Goal: Task Accomplishment & Management: Manage account settings

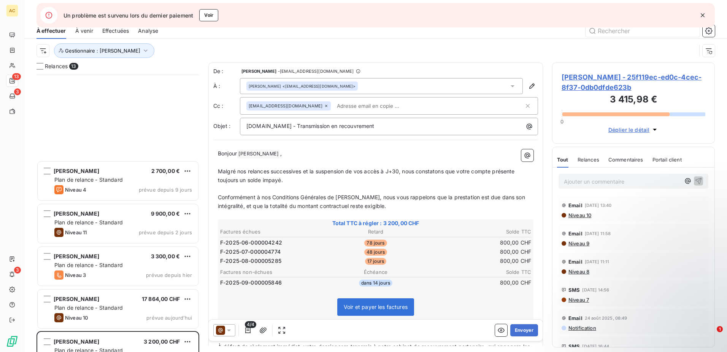
scroll to position [271, 157]
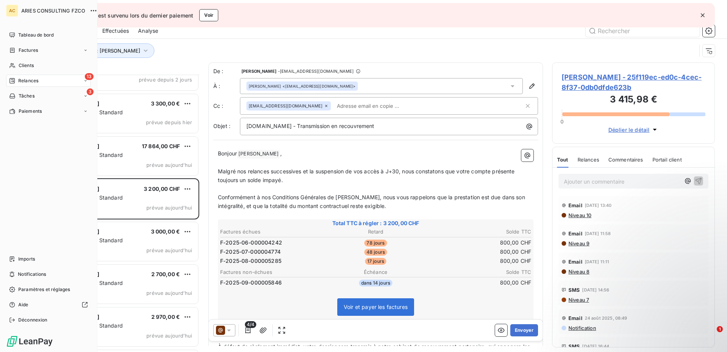
click at [23, 63] on span "Clients" at bounding box center [26, 65] width 15 height 7
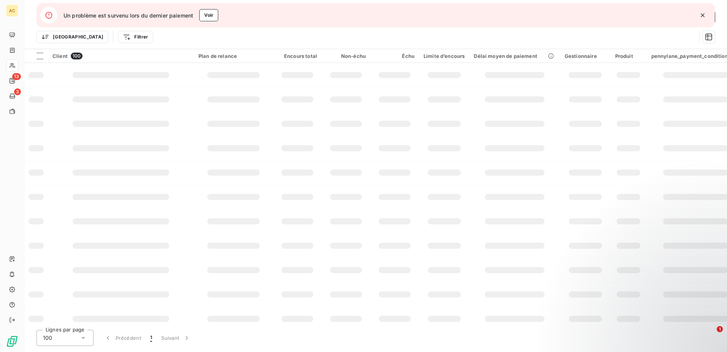
click at [700, 13] on icon "button" at bounding box center [703, 15] width 8 height 8
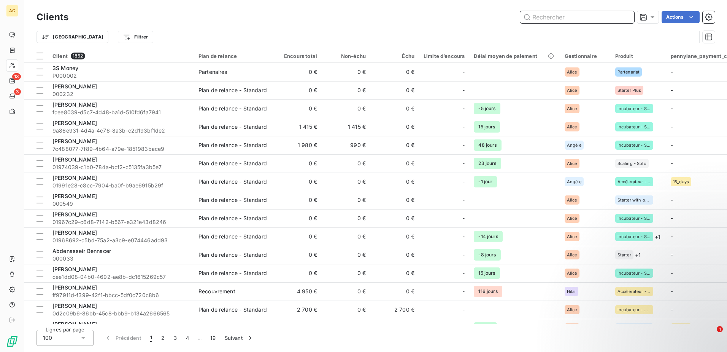
click at [557, 18] on input "text" at bounding box center [577, 17] width 114 height 12
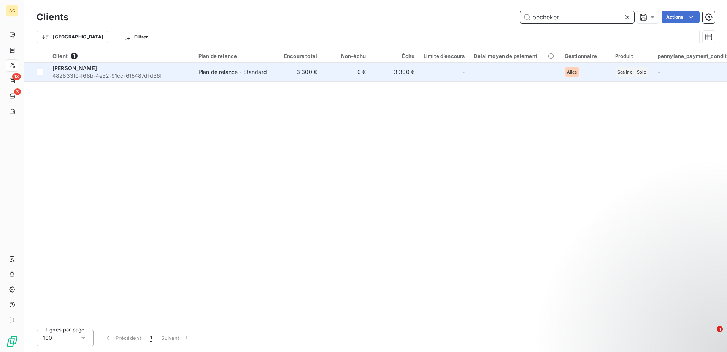
type input "becheker"
click at [124, 69] on div "[PERSON_NAME]" at bounding box center [121, 68] width 137 height 8
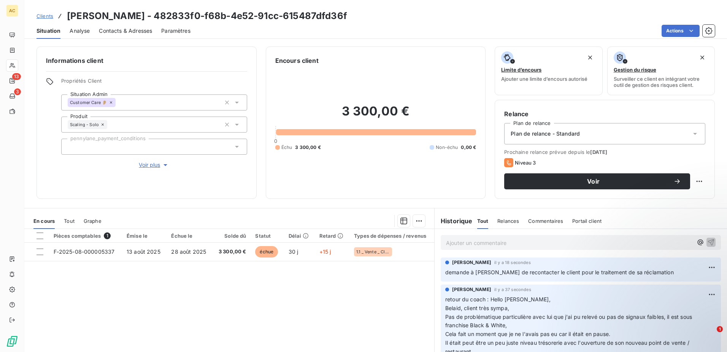
click at [37, 14] on span "Clients" at bounding box center [45, 16] width 17 height 6
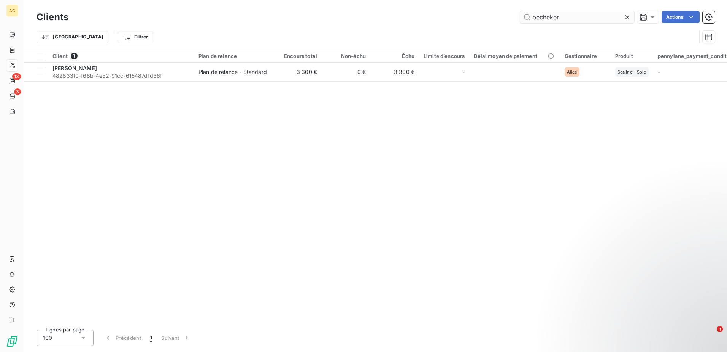
click at [556, 12] on input "becheker" at bounding box center [577, 17] width 114 height 12
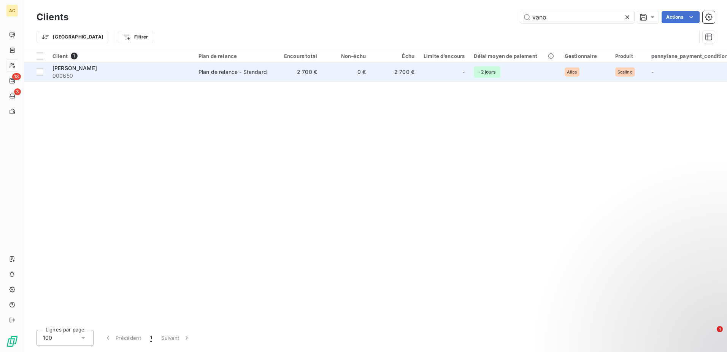
type input "vano"
click at [307, 80] on td "2 700 €" at bounding box center [297, 72] width 49 height 18
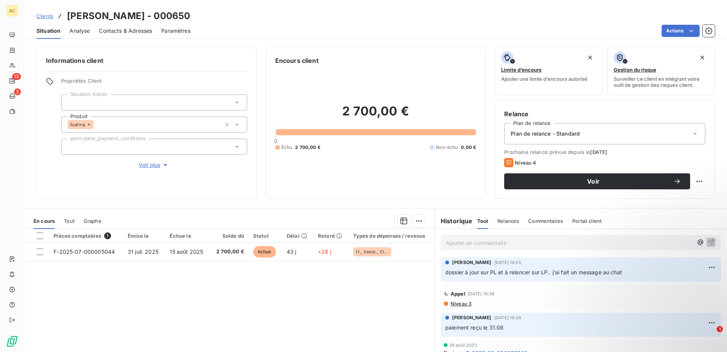
click at [262, 300] on div "Pièces comptables 1 Émise le Échue le Solde dû Statut Délai Retard Types de dép…" at bounding box center [229, 302] width 410 height 146
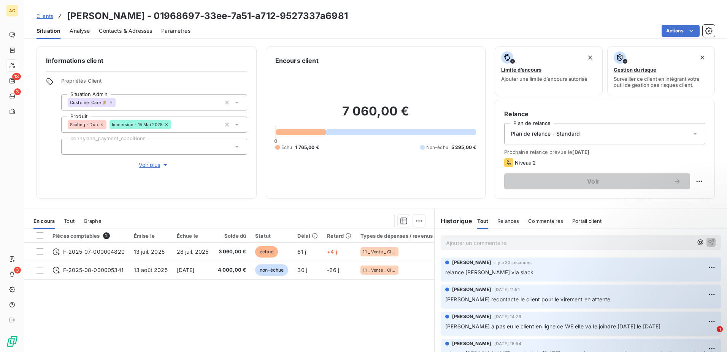
click at [49, 14] on span "Clients" at bounding box center [45, 16] width 17 height 6
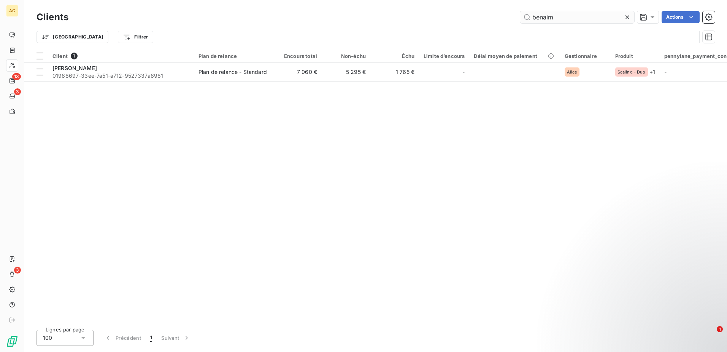
click at [561, 21] on input "benaim" at bounding box center [577, 17] width 114 height 12
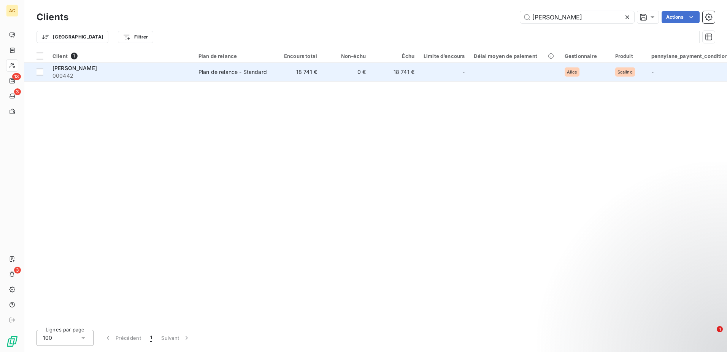
type input "Danjean"
click at [136, 74] on span "000442" at bounding box center [121, 76] width 137 height 8
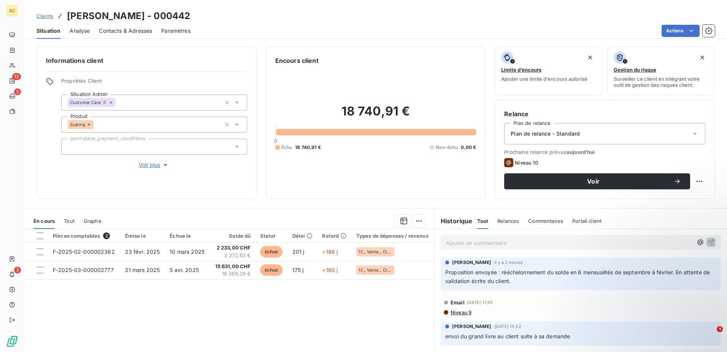
click at [336, 345] on div "Pièces comptables 2 Émise le Échue le Solde dû Statut Délai Retard Types de dép…" at bounding box center [229, 302] width 410 height 146
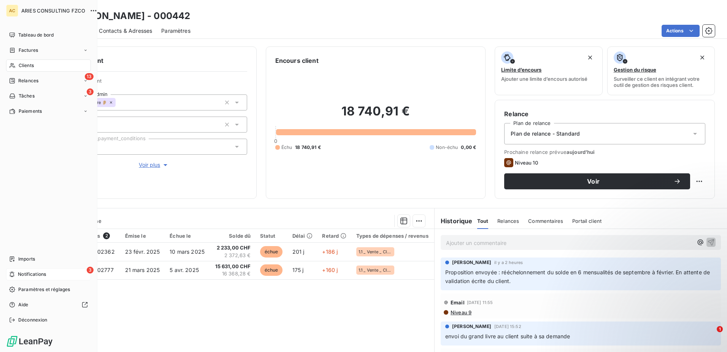
click at [25, 276] on span "Notifications" at bounding box center [32, 274] width 28 height 7
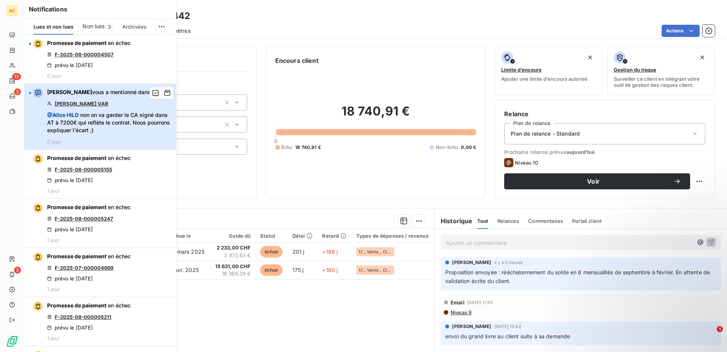
click at [133, 136] on div "Hilal Taskin vous a mentionné dans Martine VAR @ Alice HILD non on va garder le…" at bounding box center [109, 116] width 125 height 56
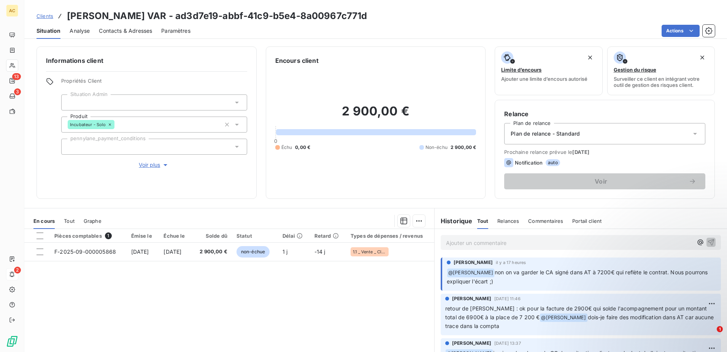
click at [41, 13] on span "Clients" at bounding box center [45, 16] width 17 height 6
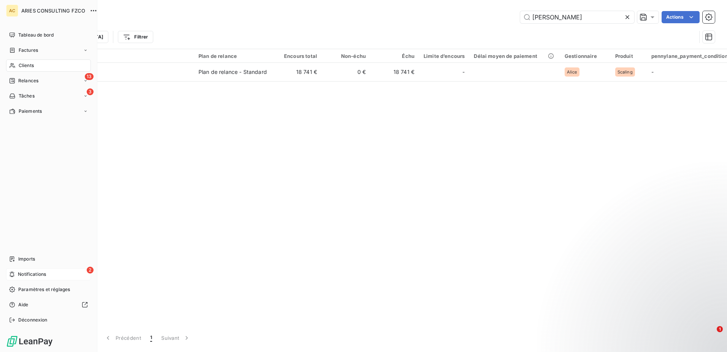
click at [18, 271] on span "Notifications" at bounding box center [32, 274] width 28 height 7
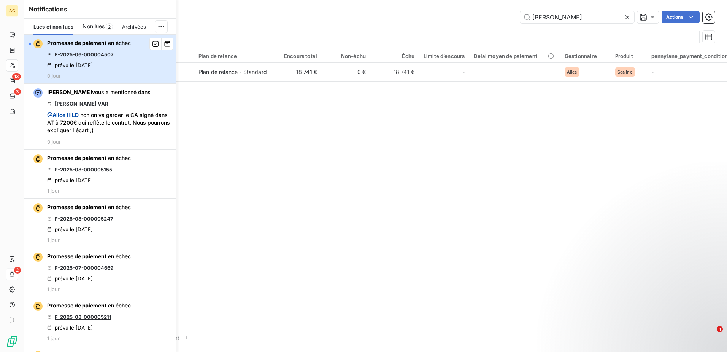
click at [136, 62] on button "Promesse de paiement en échec F-2025-06-000004507 prévu le 11 sept. 2025 0 jour" at bounding box center [100, 59] width 152 height 49
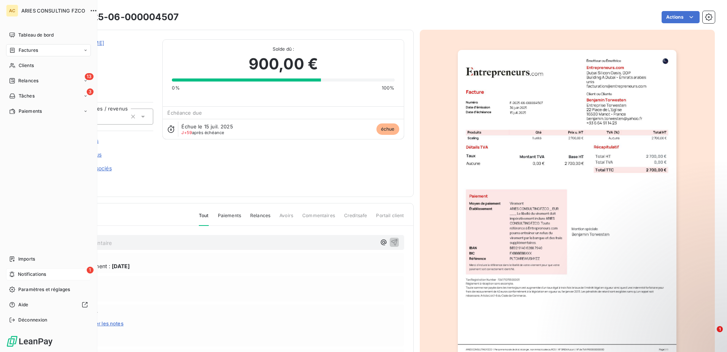
click at [16, 275] on div "1 Notifications" at bounding box center [48, 274] width 85 height 12
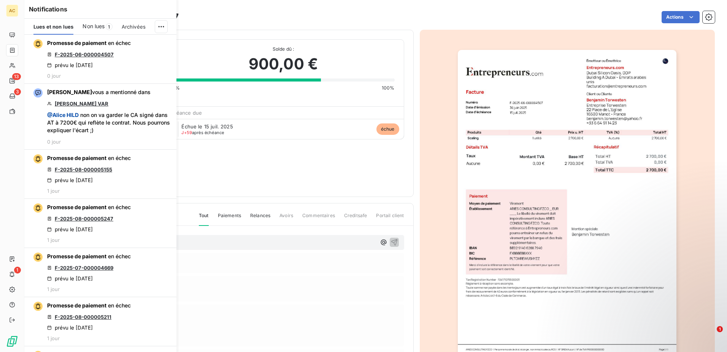
click at [99, 24] on span "Non lues" at bounding box center [94, 26] width 22 height 8
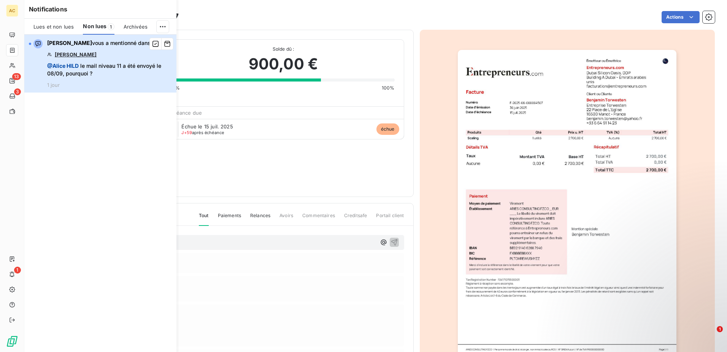
click at [114, 78] on div "Hilal Taskin vous a mentionné dans John Guillou @ Alice HILD le mail niveau 11 …" at bounding box center [109, 63] width 125 height 49
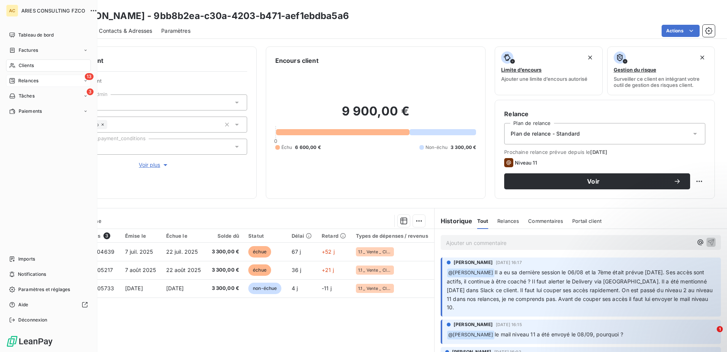
click at [42, 78] on div "13 Relances" at bounding box center [48, 81] width 85 height 12
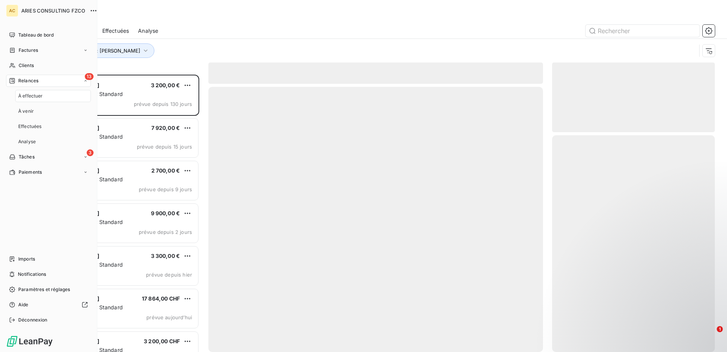
scroll to position [271, 157]
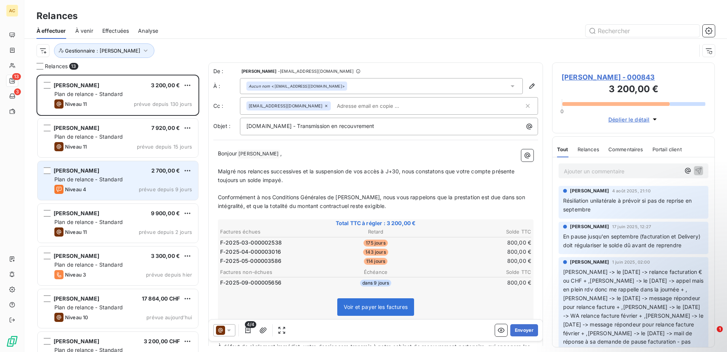
click at [107, 183] on div "Louis VANOVERFELD 2 700,00 € Plan de relance - Standard Niveau 4 prévue depuis …" at bounding box center [118, 180] width 161 height 39
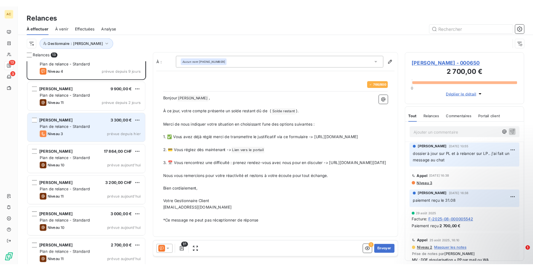
scroll to position [115, 0]
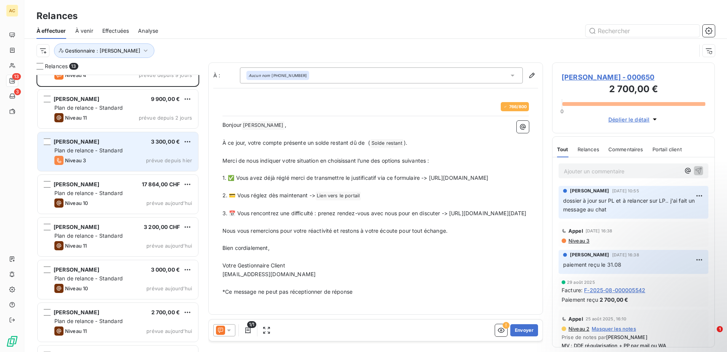
click at [103, 158] on div "Niveau 3 prévue depuis hier" at bounding box center [123, 160] width 138 height 9
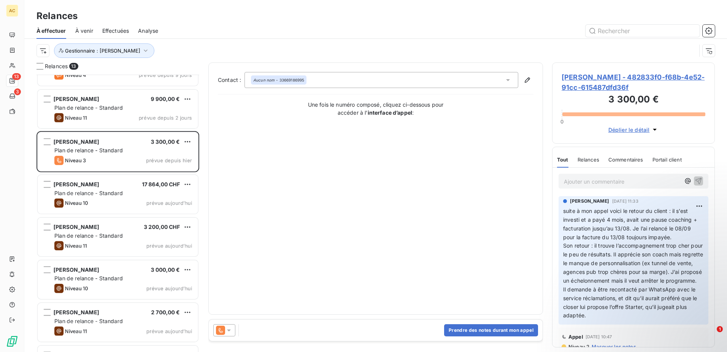
click at [604, 184] on p "Ajouter un commentaire ﻿" at bounding box center [622, 182] width 116 height 10
click at [582, 180] on p "Ajouter un commentaire ﻿" at bounding box center [622, 182] width 116 height 10
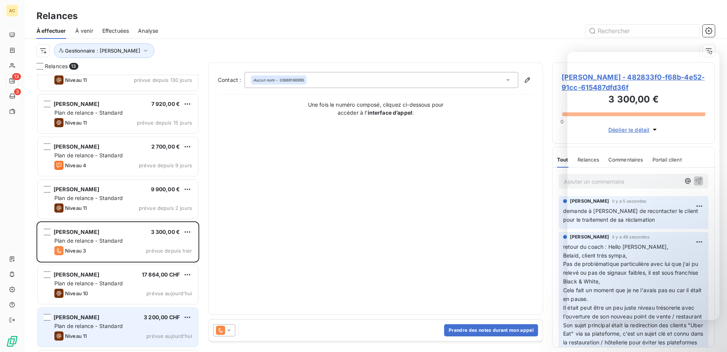
scroll to position [0, 0]
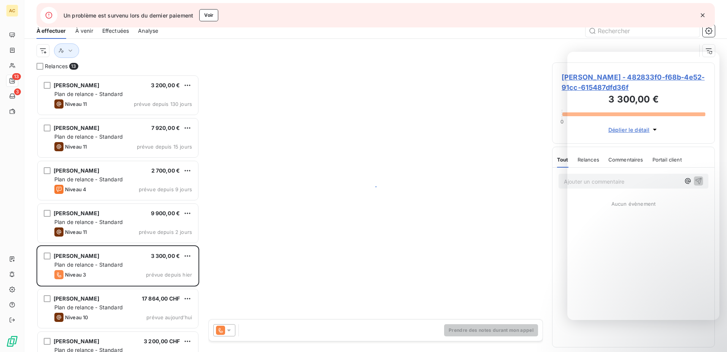
scroll to position [271, 157]
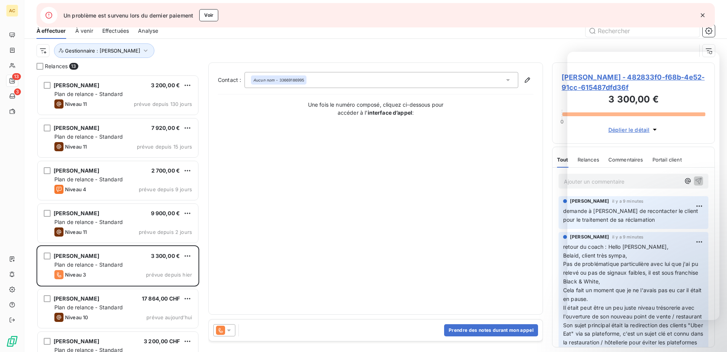
click at [704, 16] on icon "button" at bounding box center [703, 15] width 8 height 8
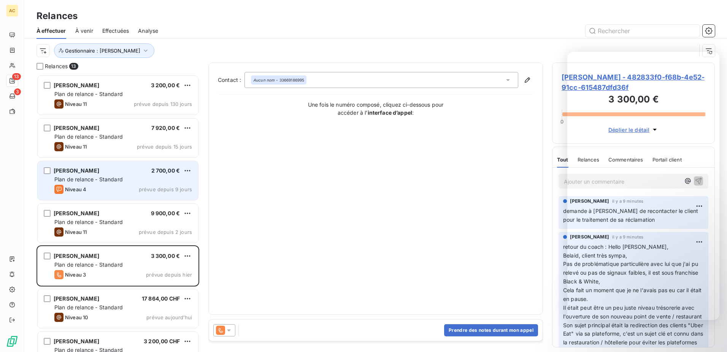
click at [140, 178] on div "Plan de relance - Standard" at bounding box center [123, 179] width 138 height 8
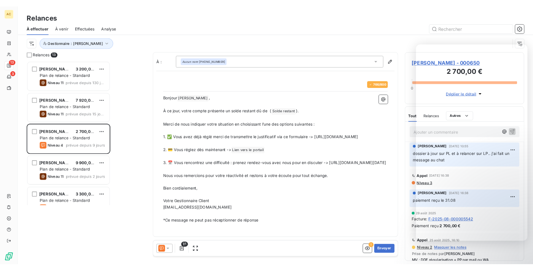
scroll to position [271, 157]
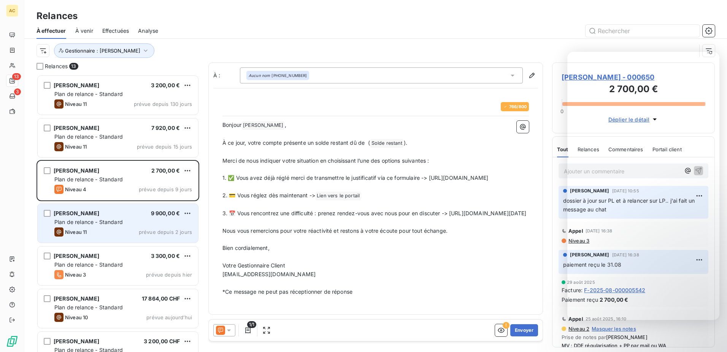
click at [103, 216] on div "John Guillou 9 900,00 €" at bounding box center [123, 213] width 138 height 7
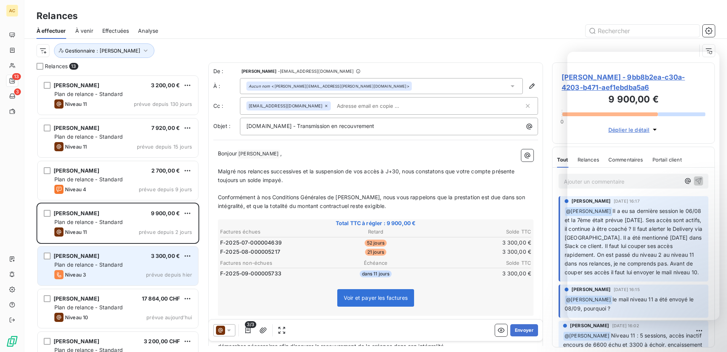
click at [90, 271] on div "Niveau 3 prévue depuis hier" at bounding box center [123, 274] width 138 height 9
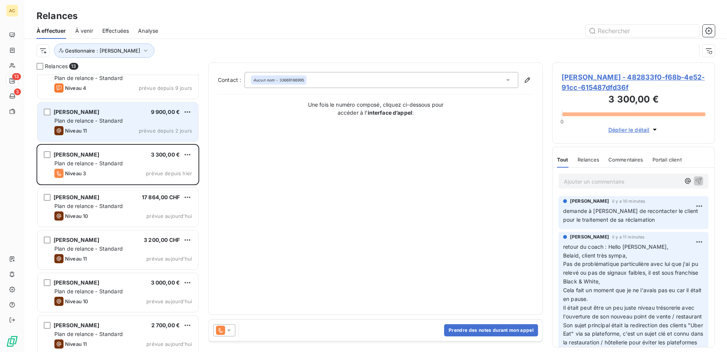
scroll to position [115, 0]
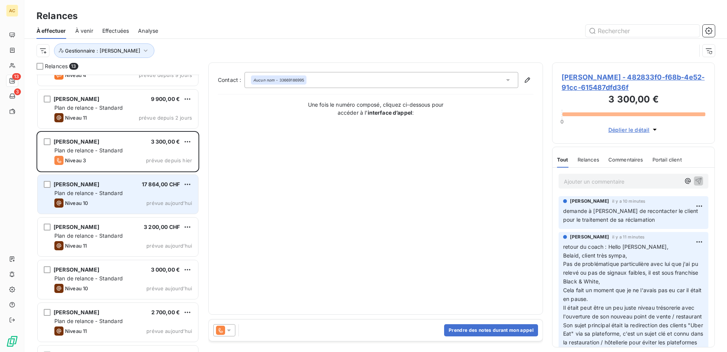
click at [116, 202] on div "Niveau 10 prévue aujourd’hui" at bounding box center [123, 202] width 138 height 9
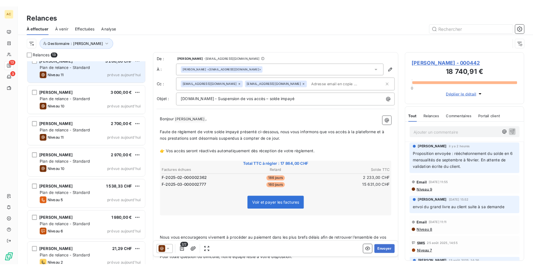
scroll to position [277, 0]
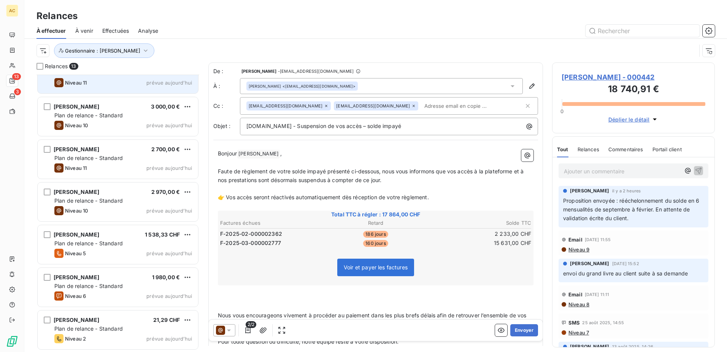
click at [110, 245] on span "Plan de relance - Standard" at bounding box center [88, 243] width 68 height 6
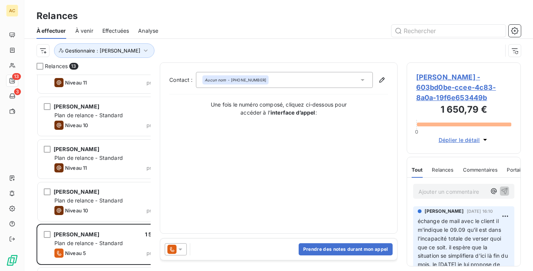
scroll to position [271, 157]
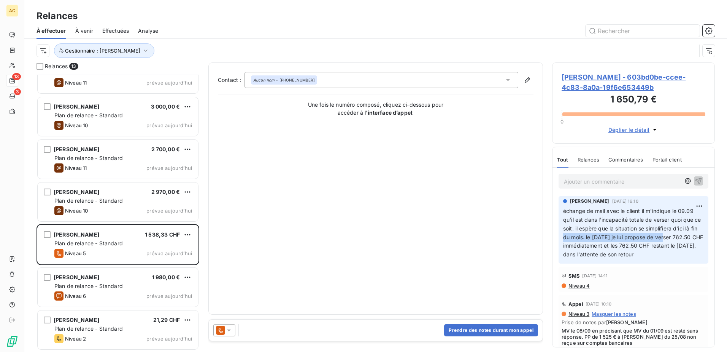
drag, startPoint x: 579, startPoint y: 240, endPoint x: 677, endPoint y: 239, distance: 98.5
click at [677, 239] on span "échange de mail avec le client il m'indique le 09.09 qu'il est dans l'incapacit…" at bounding box center [634, 232] width 142 height 50
drag, startPoint x: 677, startPoint y: 239, endPoint x: 677, endPoint y: 255, distance: 15.6
click at [677, 255] on span "échange de mail avec le client il m'indique le 09.09 qu'il est dans l'incapacit…" at bounding box center [634, 232] width 142 height 50
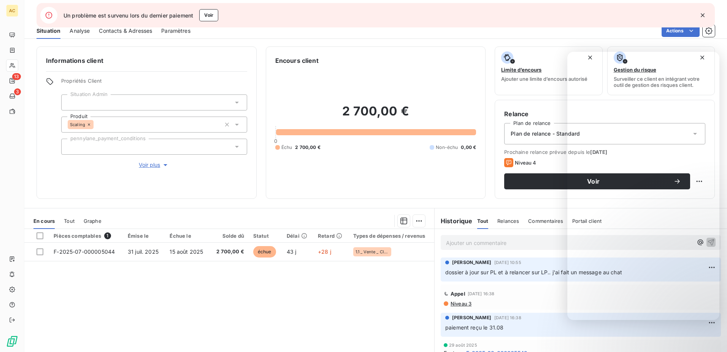
click at [700, 15] on icon "button" at bounding box center [703, 15] width 8 height 8
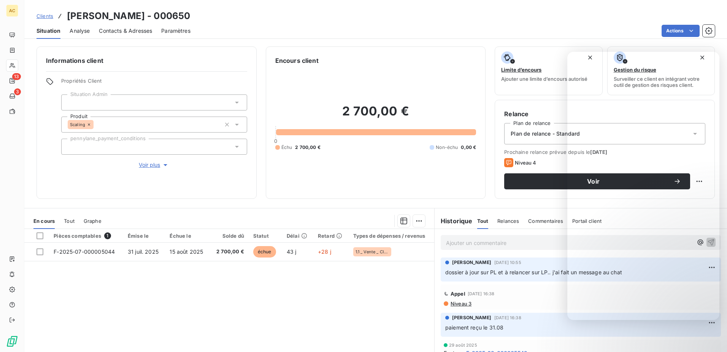
click at [46, 19] on link "Clients" at bounding box center [45, 16] width 17 height 8
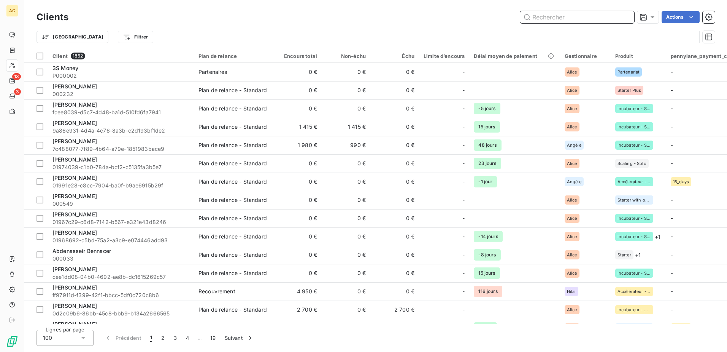
click at [580, 20] on input "text" at bounding box center [577, 17] width 114 height 12
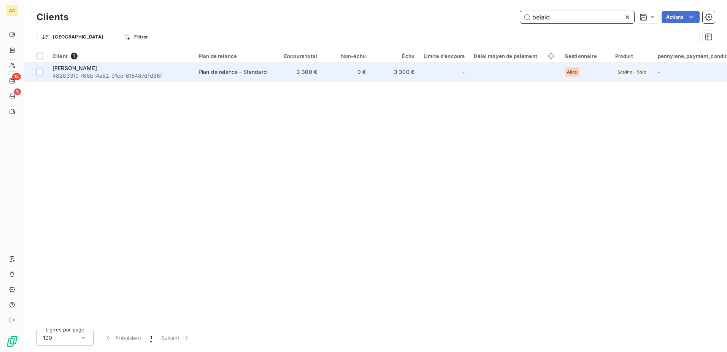
type input "belaid"
click at [276, 77] on td "3 300 €" at bounding box center [297, 72] width 49 height 18
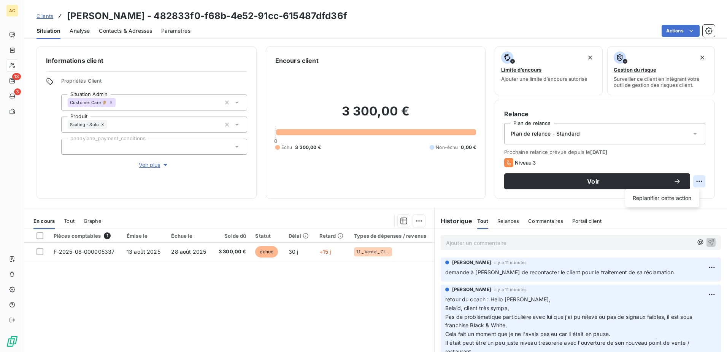
click at [696, 183] on html "AC 13 3 Clients Belaid BECHEKER - 482833f0-f68b-4e52-91cc-615487dfd36f Situatio…" at bounding box center [363, 176] width 727 height 352
click at [670, 201] on div "Replanifier cette action" at bounding box center [663, 198] width 68 height 12
select select "8"
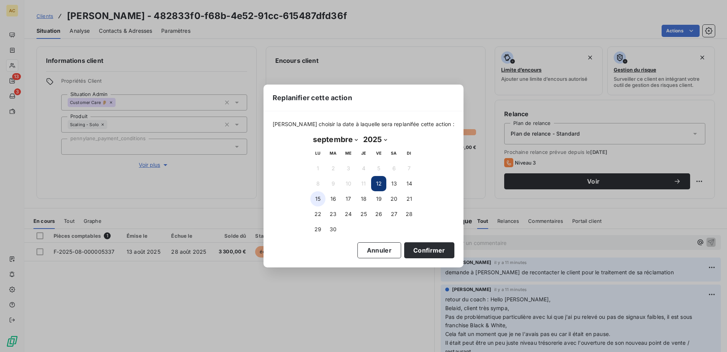
click at [314, 197] on button "15" at bounding box center [317, 198] width 15 height 15
click at [431, 253] on button "Confirmer" at bounding box center [429, 250] width 50 height 16
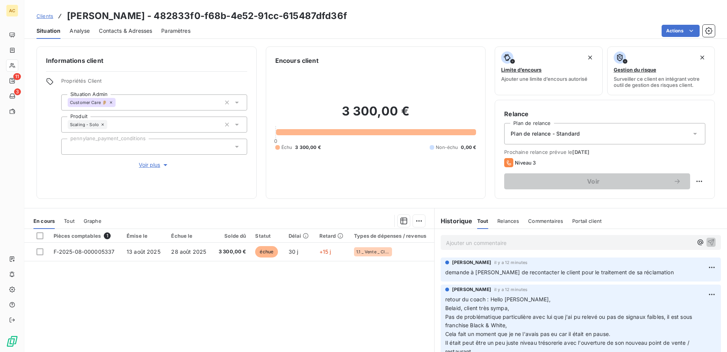
click at [42, 14] on span "Clients" at bounding box center [45, 16] width 17 height 6
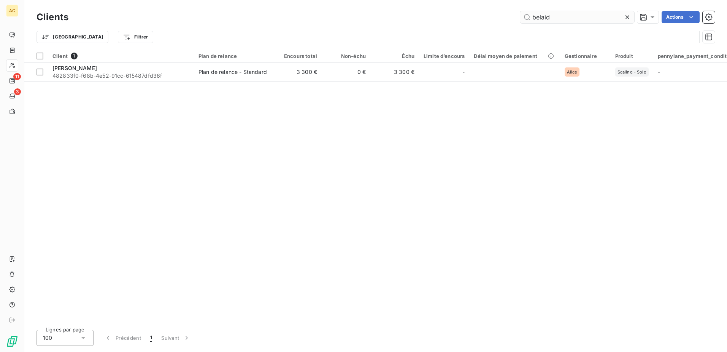
click at [585, 20] on input "belaid" at bounding box center [577, 17] width 114 height 12
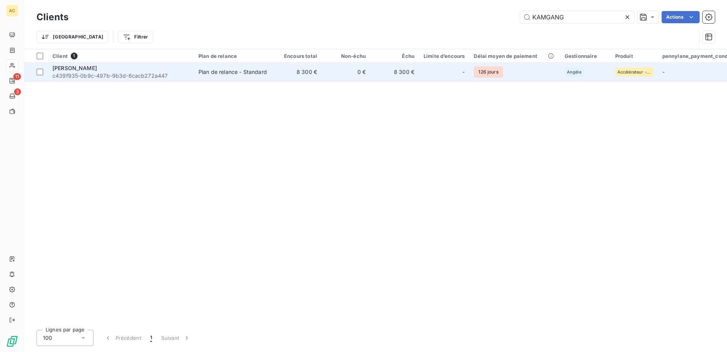
type input "KAMGANG"
click at [224, 75] on div "Plan de relance - Standard" at bounding box center [233, 72] width 68 height 8
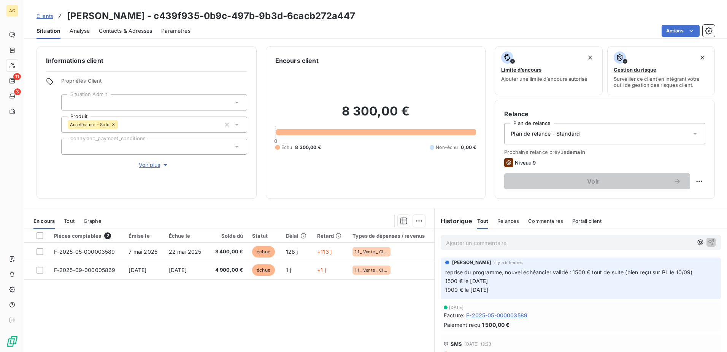
click at [225, 317] on div "Pièces comptables 2 Émise le Échue le Solde dû Statut Délai Retard Types de dép…" at bounding box center [229, 302] width 410 height 146
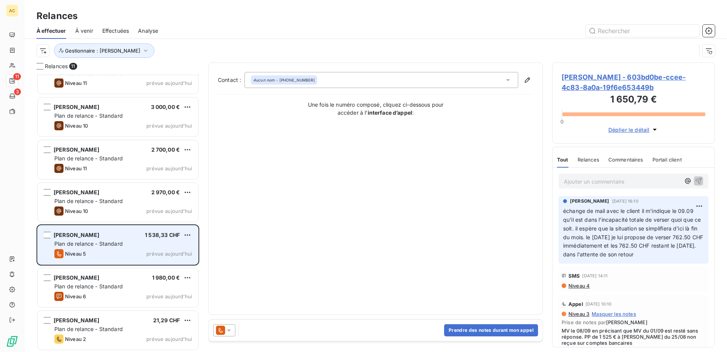
scroll to position [192, 0]
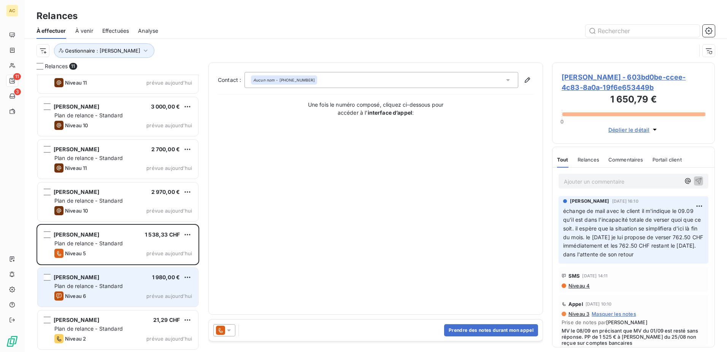
click at [118, 294] on div "Niveau 6 prévue aujourd’hui" at bounding box center [123, 295] width 138 height 9
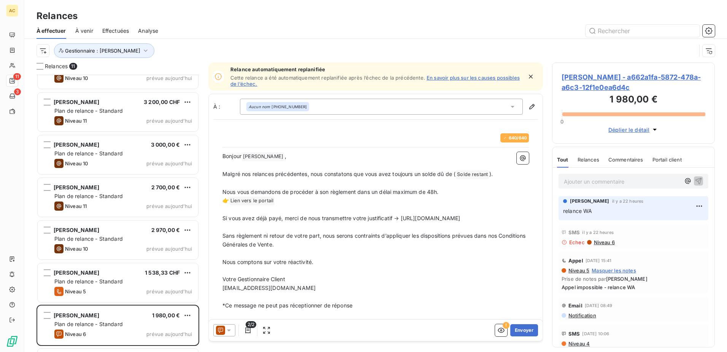
scroll to position [192, 0]
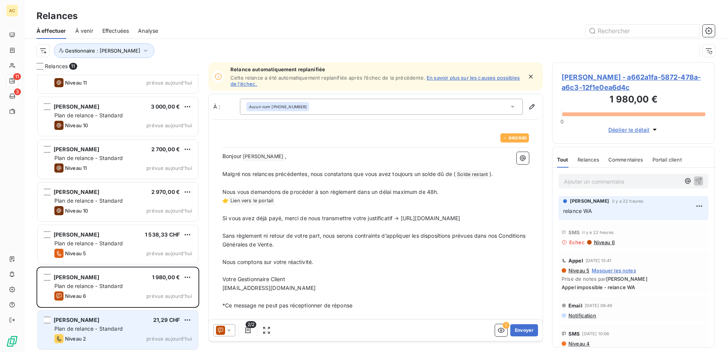
click at [99, 340] on div "Niveau 2 prévue aujourd’hui" at bounding box center [123, 338] width 138 height 9
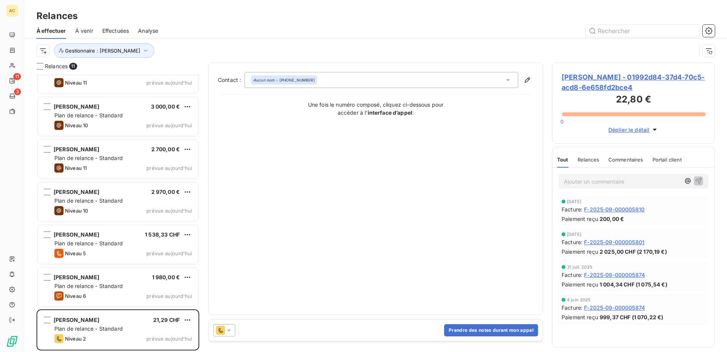
click at [598, 185] on p "Ajouter un commentaire ﻿" at bounding box center [622, 182] width 116 height 10
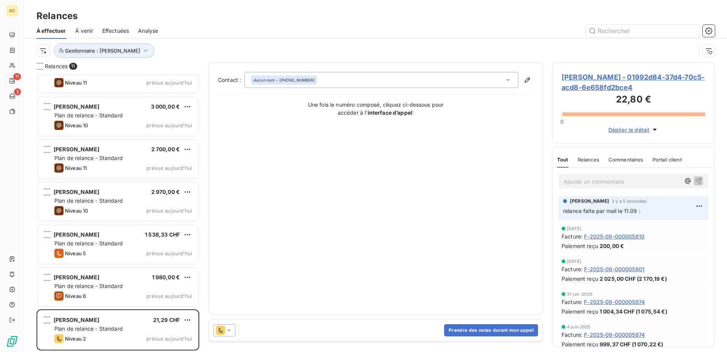
click at [610, 178] on p "Ajouter un commentaire ﻿" at bounding box center [622, 182] width 116 height 10
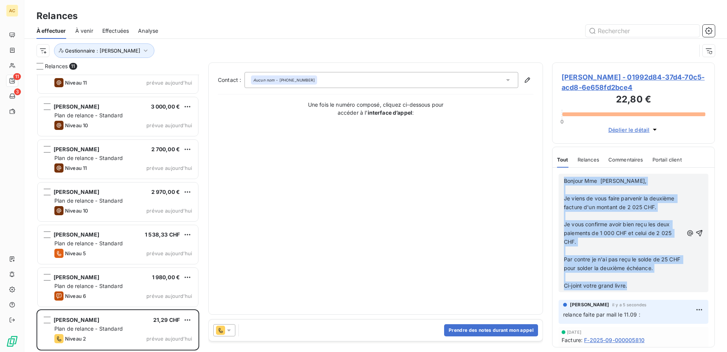
drag, startPoint x: 676, startPoint y: 284, endPoint x: 548, endPoint y: 179, distance: 165.4
click at [548, 179] on div "Relances 11 Arnaud Danjean 17 864,00 CHF Plan de relance - Standard Niveau 10 p…" at bounding box center [375, 206] width 703 height 289
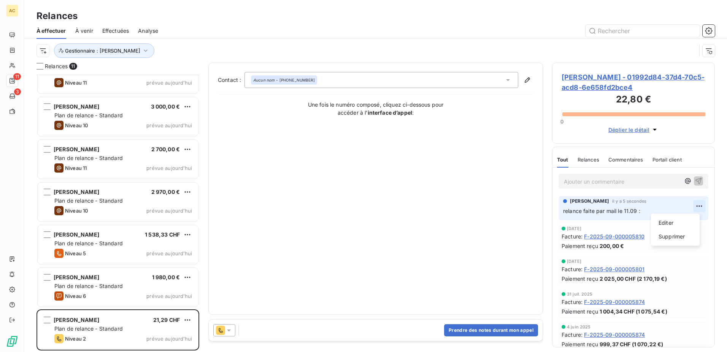
click at [693, 204] on html "AC 11 3 Relances À effectuer À venir Effectuées Analyse Gestionnaire : Alice Re…" at bounding box center [363, 176] width 727 height 352
click at [670, 220] on div "Editer" at bounding box center [675, 222] width 43 height 12
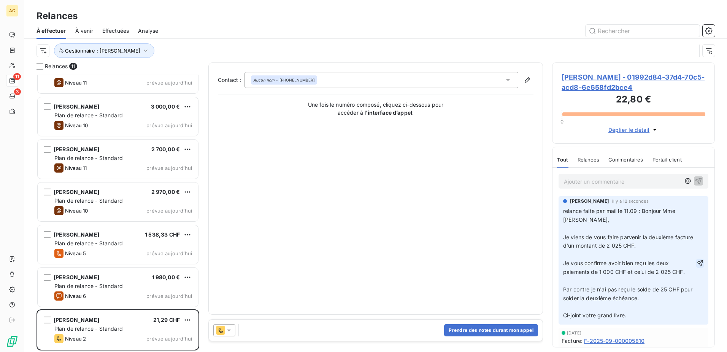
click at [697, 265] on icon "button" at bounding box center [701, 263] width 8 height 8
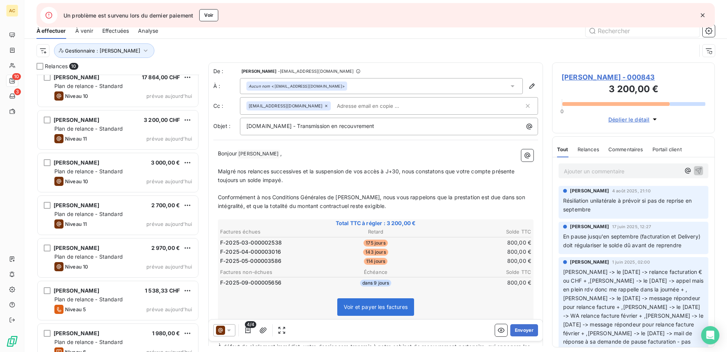
scroll to position [150, 0]
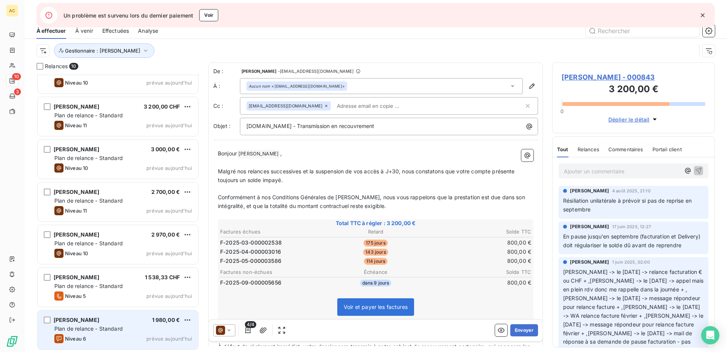
click at [121, 333] on div "[PERSON_NAME] 1 980,00 € Plan de relance - Standard Niveau 6 prévue [DATE]" at bounding box center [118, 329] width 161 height 39
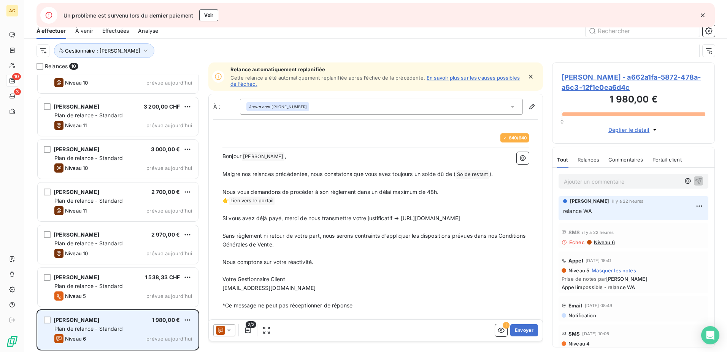
scroll to position [271, 157]
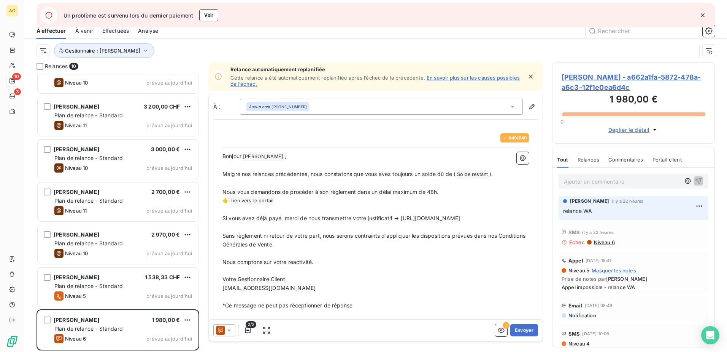
drag, startPoint x: 605, startPoint y: 210, endPoint x: 563, endPoint y: 212, distance: 41.5
click at [563, 212] on div "Alice HILD il y a 22 heures relance WA" at bounding box center [634, 208] width 150 height 24
copy span "relance WA"
click at [616, 182] on p "Ajouter un commentaire ﻿" at bounding box center [622, 182] width 116 height 10
drag, startPoint x: 641, startPoint y: 180, endPoint x: 595, endPoint y: 178, distance: 46.1
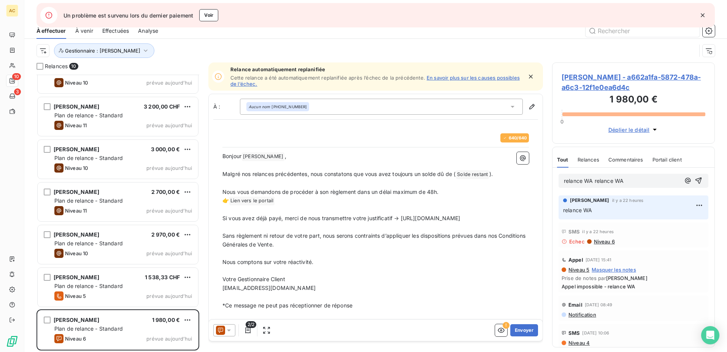
click at [595, 178] on p "relance WA relance WA" at bounding box center [622, 181] width 116 height 9
click at [695, 180] on icon "button" at bounding box center [699, 181] width 8 height 8
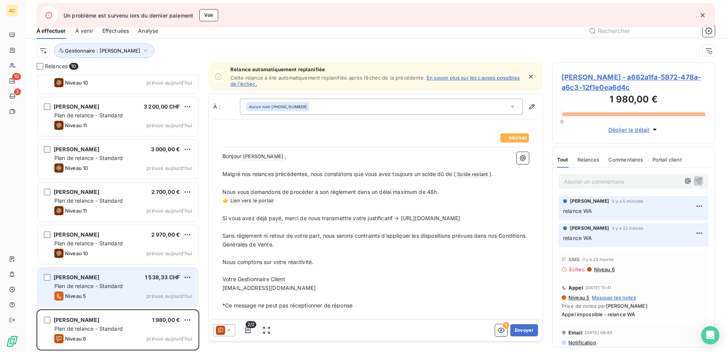
click at [82, 284] on span "Plan de relance - Standard" at bounding box center [88, 285] width 68 height 6
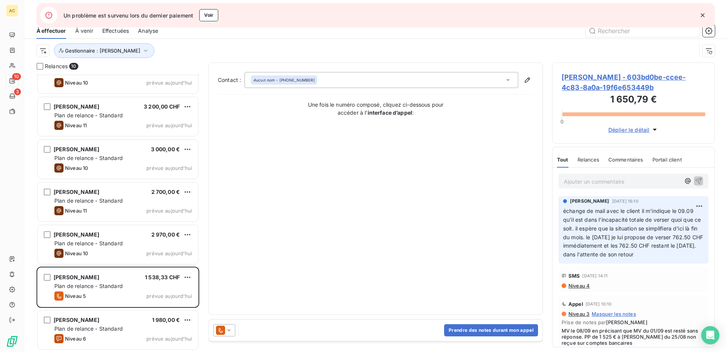
click at [491, 323] on div "Prendre des notes durant mon appel" at bounding box center [376, 329] width 334 height 21
click at [489, 327] on button "Prendre des notes durant mon appel" at bounding box center [491, 330] width 94 height 12
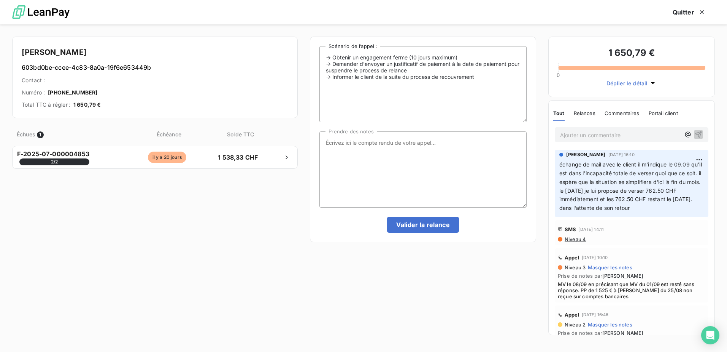
click at [625, 138] on p "Ajouter un commentaire ﻿" at bounding box center [620, 135] width 120 height 10
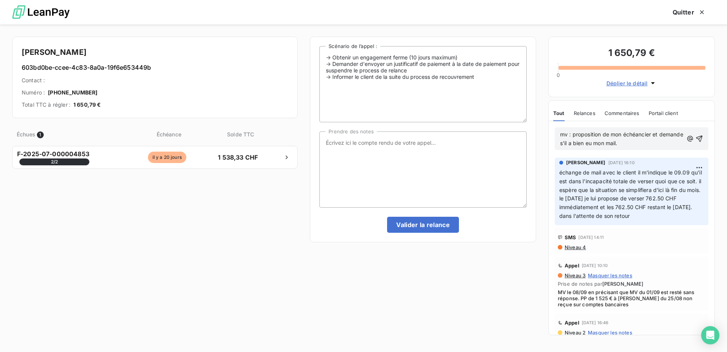
click at [573, 135] on span "mv : proposition de mon échéancier et demande s'il a bien eu mon mail." at bounding box center [622, 138] width 125 height 15
drag, startPoint x: 658, startPoint y: 133, endPoint x: 638, endPoint y: 135, distance: 19.5
click at [638, 135] on span "mv : rappel de ma proposition de mon échéancier et demande s'il a bien eu mon m…" at bounding box center [619, 138] width 119 height 15
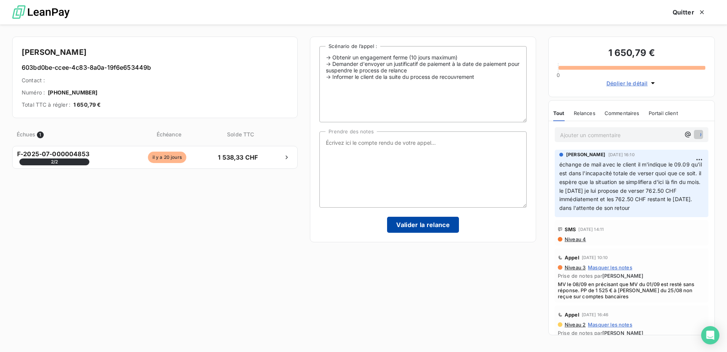
click at [434, 221] on button "Valider la relance" at bounding box center [423, 224] width 72 height 16
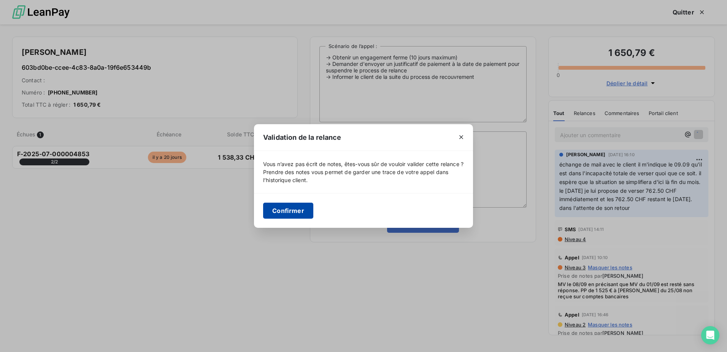
click at [279, 218] on button "Confirmer" at bounding box center [288, 210] width 50 height 16
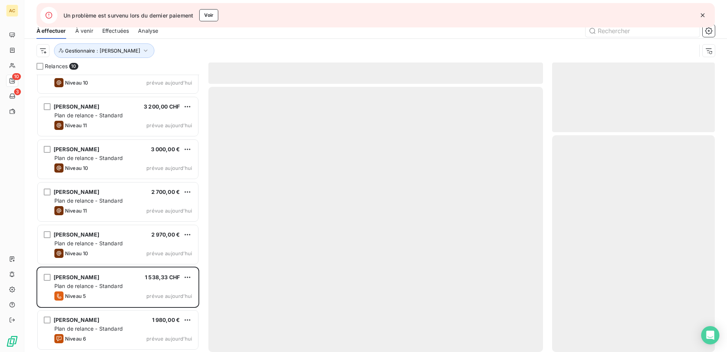
scroll to position [64, 0]
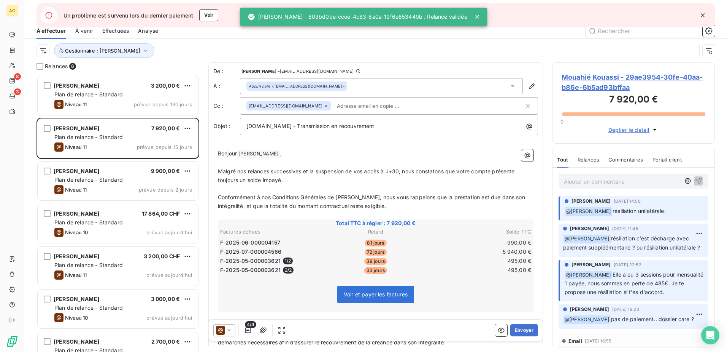
scroll to position [64, 0]
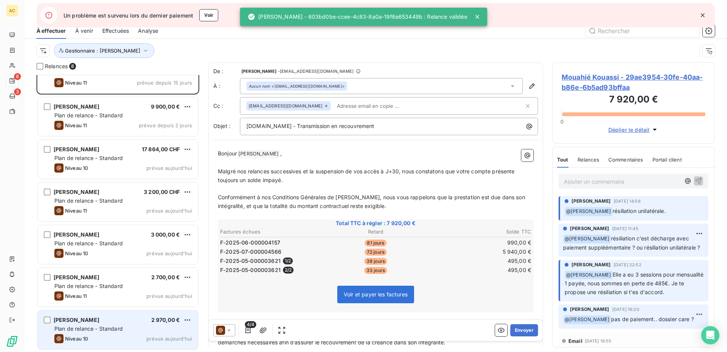
click at [93, 336] on div "Niveau 10 prévue aujourd’hui" at bounding box center [123, 338] width 138 height 9
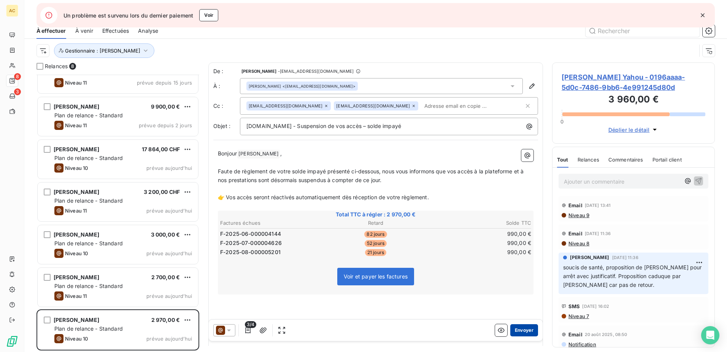
click at [527, 331] on button "Envoyer" at bounding box center [525, 330] width 28 height 12
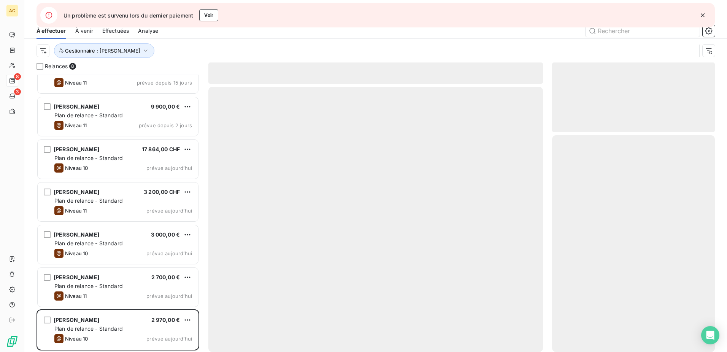
scroll to position [21, 0]
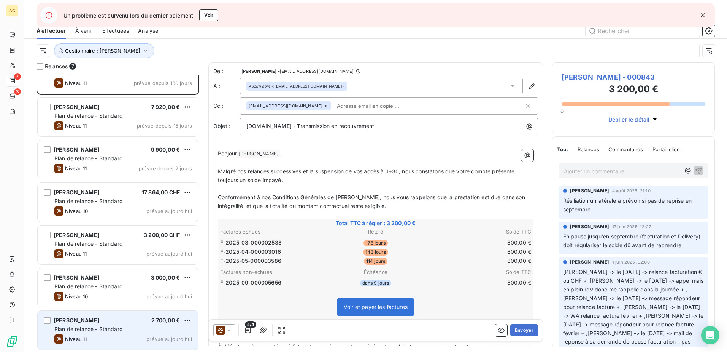
click at [93, 330] on span "Plan de relance - Standard" at bounding box center [88, 328] width 68 height 6
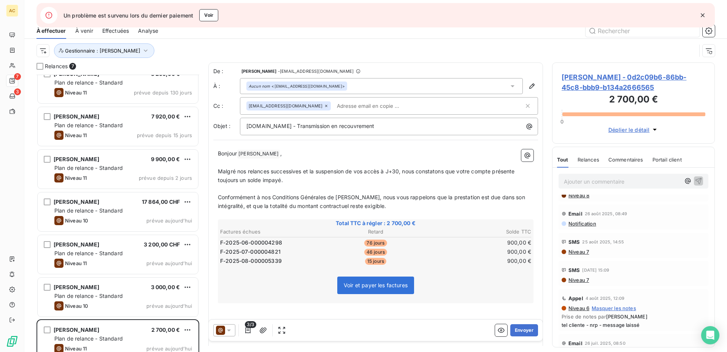
scroll to position [22, 0]
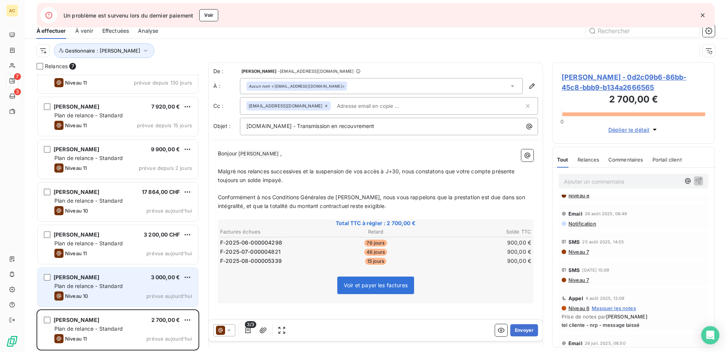
click at [113, 280] on div "Arnaud Alguacil 3 000,00 €" at bounding box center [123, 277] width 138 height 7
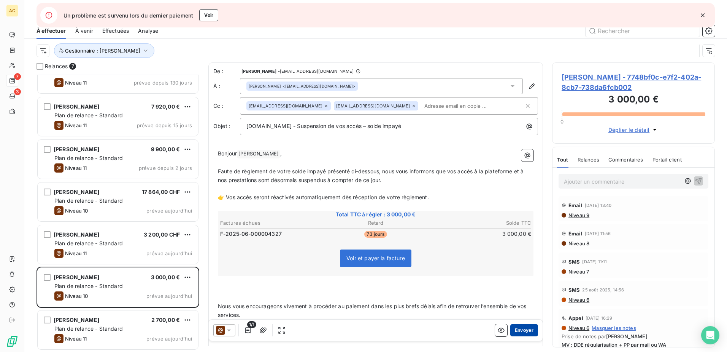
click at [516, 330] on button "Envoyer" at bounding box center [525, 330] width 28 height 12
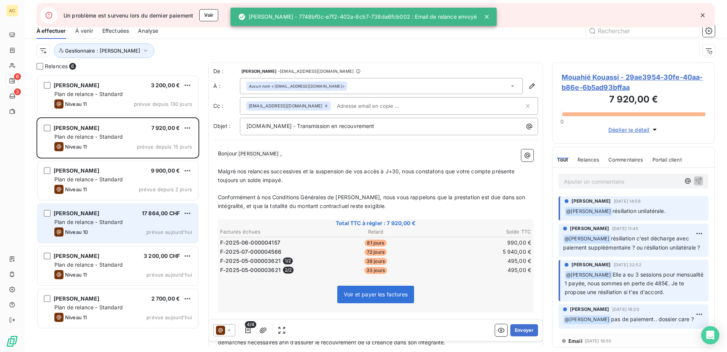
click at [120, 220] on span "Plan de relance - Standard" at bounding box center [88, 221] width 68 height 6
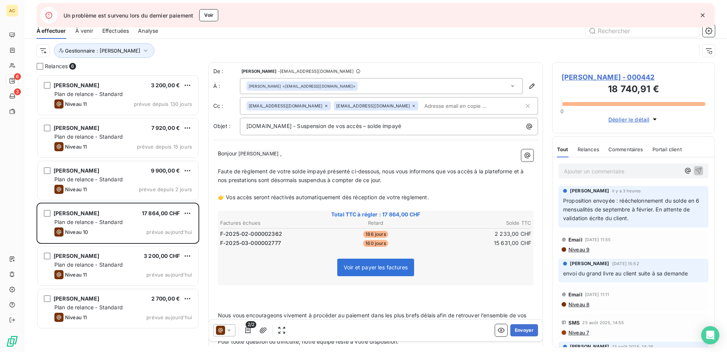
click at [702, 13] on icon "button" at bounding box center [703, 15] width 8 height 8
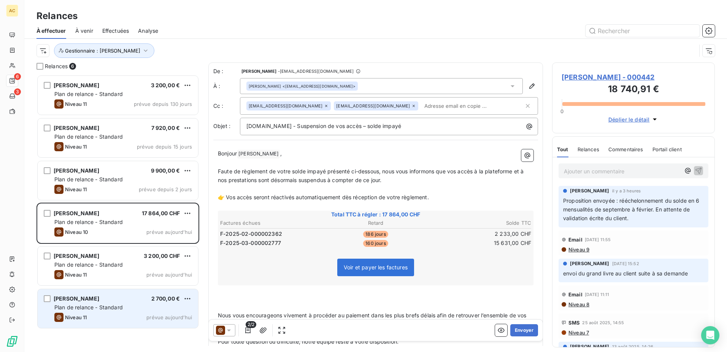
click at [116, 305] on span "Plan de relance - Standard" at bounding box center [88, 307] width 68 height 6
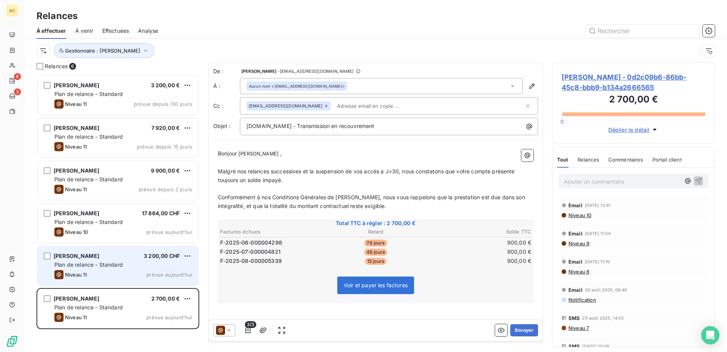
click at [115, 265] on span "Plan de relance - Standard" at bounding box center [88, 264] width 68 height 6
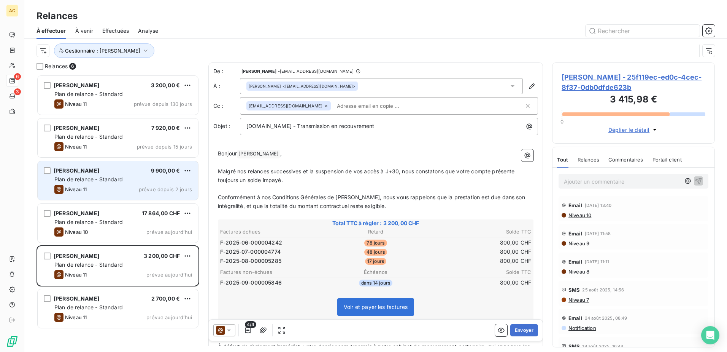
click at [101, 188] on div "Niveau 11 prévue depuis 2 jours" at bounding box center [123, 189] width 138 height 9
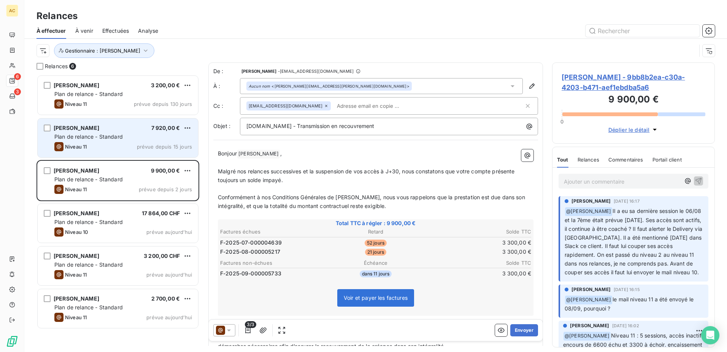
click at [76, 131] on div "Mouahié Kouassi" at bounding box center [77, 128] width 46 height 8
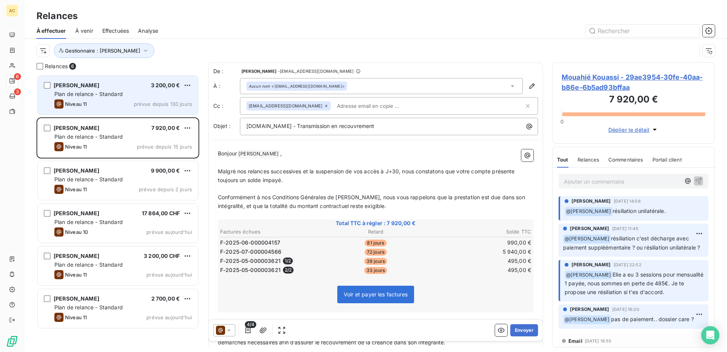
click at [111, 106] on div "Niveau 11 prévue depuis 130 jours" at bounding box center [123, 103] width 138 height 9
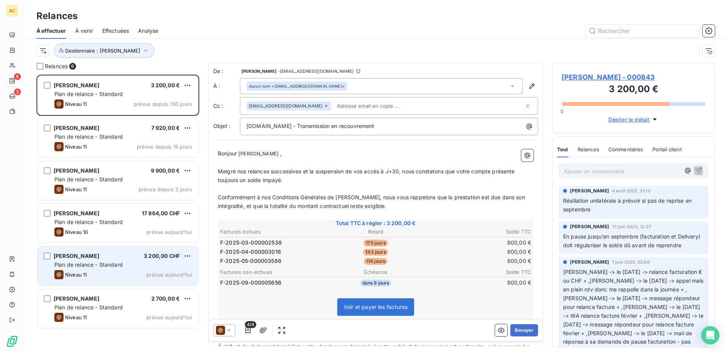
click at [94, 263] on span "Plan de relance - Standard" at bounding box center [88, 264] width 68 height 6
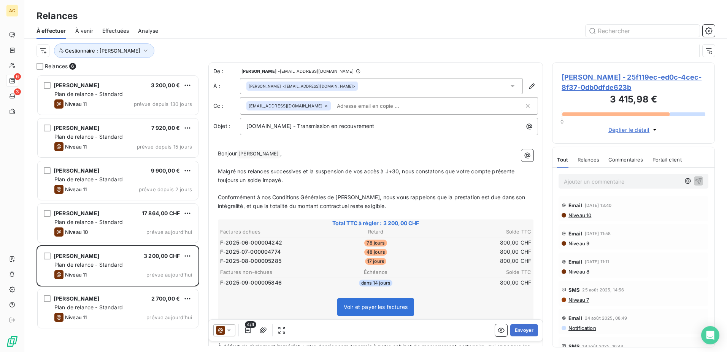
click at [606, 183] on p "Ajouter un commentaire ﻿" at bounding box center [622, 182] width 116 height 10
click at [605, 226] on span "Hilal Taskin" at bounding box center [608, 224] width 29 height 6
click at [628, 183] on p "﻿ @ Hilal Taskin ﻿ ﻿" at bounding box center [622, 181] width 116 height 9
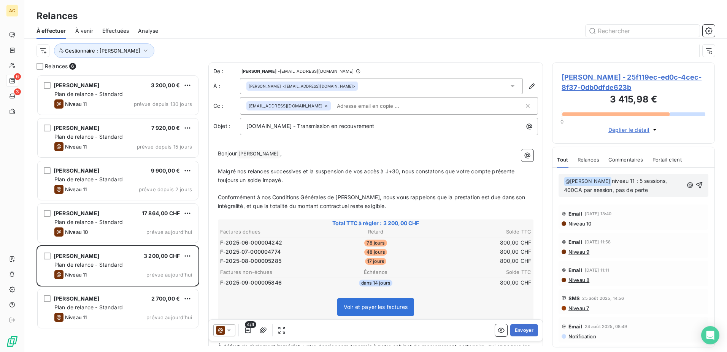
click at [660, 189] on p "﻿ @ Hilal Taskin ﻿ niveau 11 : 5 sessions, 400CA par session, pas de perte" at bounding box center [623, 186] width 119 height 18
click at [649, 192] on p "﻿ @ Hilal Taskin ﻿ niveau 11 : 5 sessions, 400CA par session, pas de perte" at bounding box center [623, 186] width 119 height 18
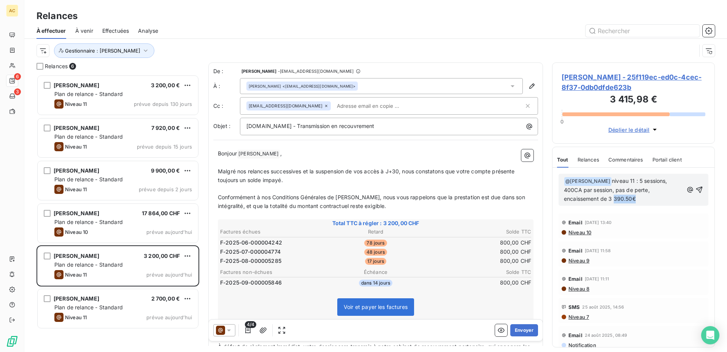
drag, startPoint x: 591, startPoint y: 199, endPoint x: 572, endPoint y: 200, distance: 19.1
click at [571, 199] on p "﻿ @ Hilal Taskin ﻿ niveau 11 : 5 sessions, 400CA par session, pas de perte, enc…" at bounding box center [623, 190] width 119 height 27
click at [697, 189] on icon "button" at bounding box center [700, 190] width 8 height 8
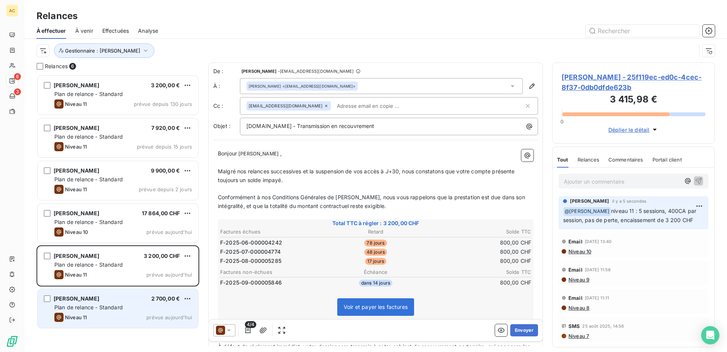
click at [112, 309] on span "Plan de relance - Standard" at bounding box center [88, 307] width 68 height 6
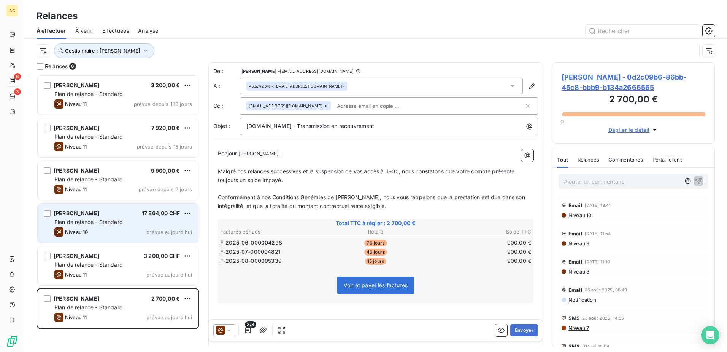
click at [107, 213] on div "Arnaud Danjean 17 864,00 CHF" at bounding box center [123, 213] width 138 height 7
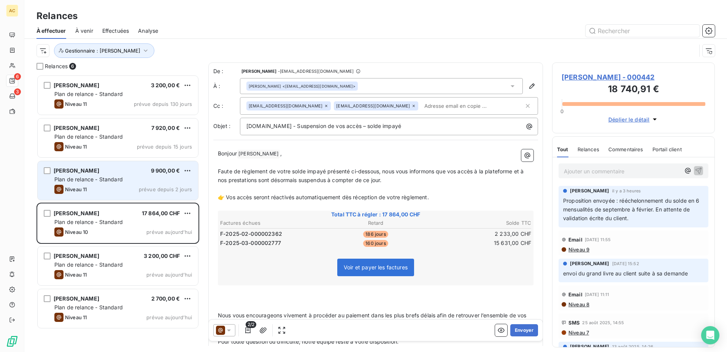
click at [112, 167] on div "John Guillou 9 900,00 €" at bounding box center [123, 170] width 138 height 7
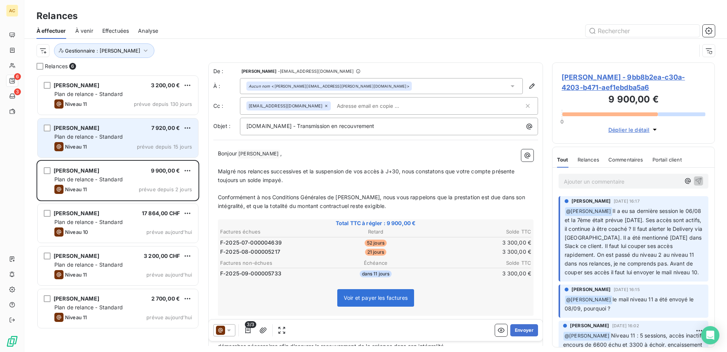
click at [112, 141] on div "Mouahié Kouassi 7 920,00 € Plan de relance - Standard Niveau 11 prévue depuis 1…" at bounding box center [118, 137] width 161 height 39
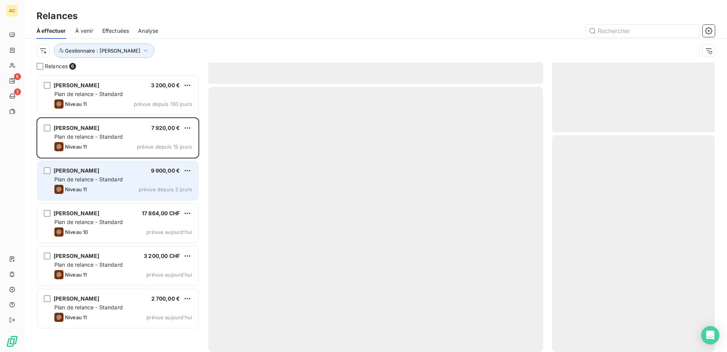
click at [96, 186] on div "Niveau 11 prévue depuis 2 jours" at bounding box center [123, 189] width 138 height 9
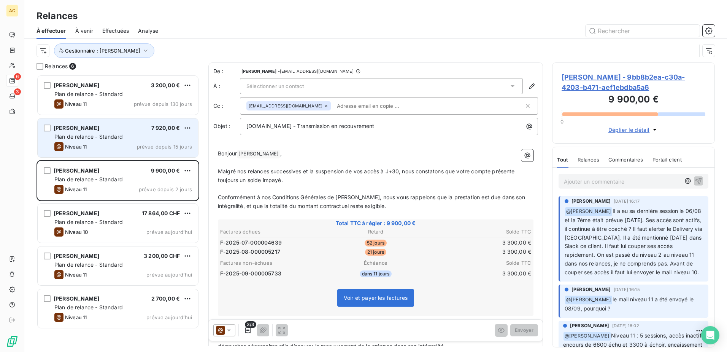
click at [89, 126] on span "Mouahié Kouassi" at bounding box center [77, 127] width 46 height 6
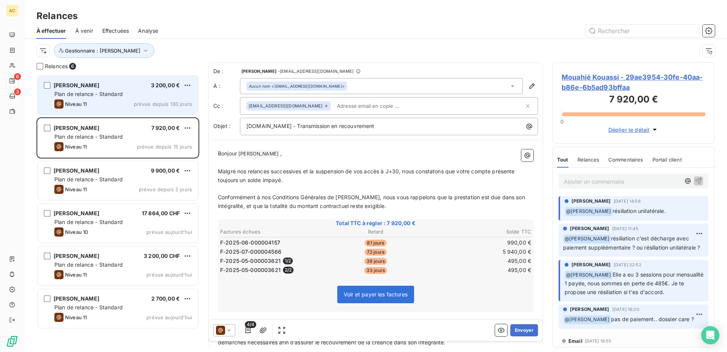
click at [98, 99] on div "Niveau 11 prévue depuis 130 jours" at bounding box center [123, 103] width 138 height 9
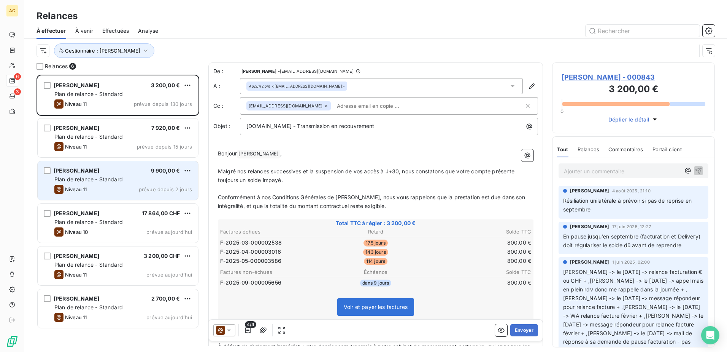
click at [93, 190] on div "Niveau 11 prévue depuis 2 jours" at bounding box center [123, 189] width 138 height 9
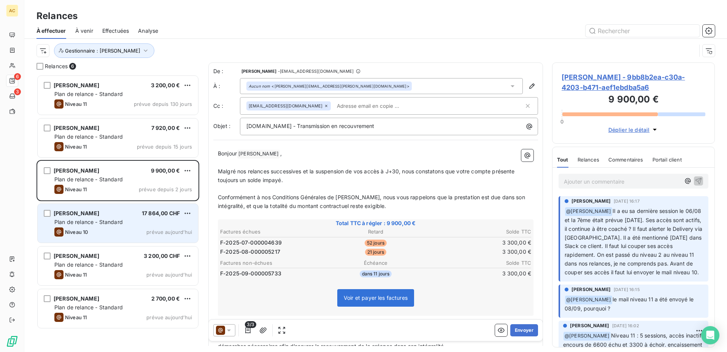
click at [90, 218] on div "Arnaud Danjean 17 864,00 CHF Plan de relance - Standard Niveau 10 prévue aujour…" at bounding box center [118, 223] width 161 height 39
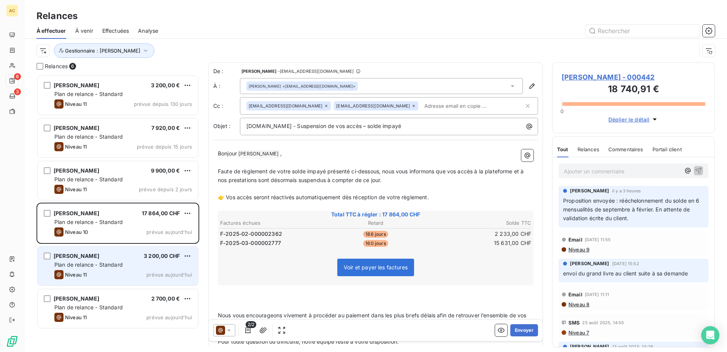
click at [88, 263] on span "Plan de relance - Standard" at bounding box center [88, 264] width 68 height 6
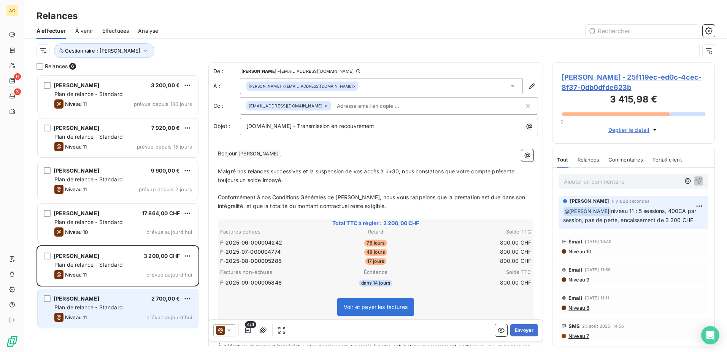
click at [82, 298] on span "[PERSON_NAME]" at bounding box center [77, 298] width 46 height 6
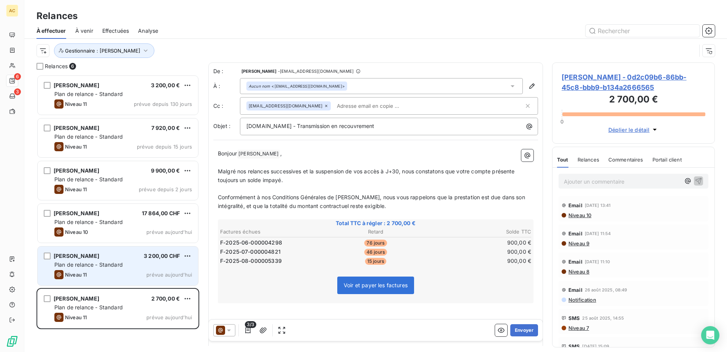
click at [113, 259] on div "Alfonso Andrade 3 200,00 CHF Plan de relance - Standard Niveau 11 prévue aujour…" at bounding box center [118, 265] width 161 height 39
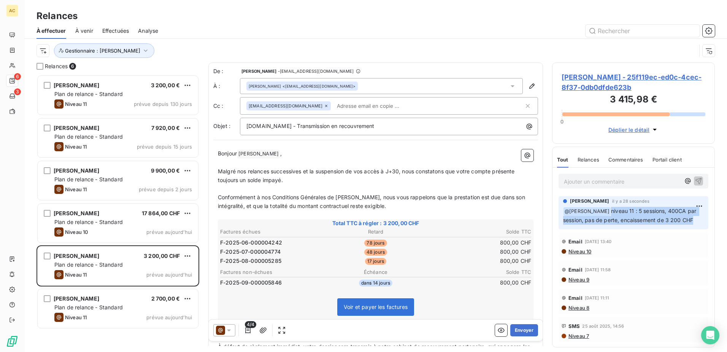
drag, startPoint x: 696, startPoint y: 220, endPoint x: 598, endPoint y: 212, distance: 97.7
click at [598, 212] on p "﻿ @ Hilal Taskin niveau 11 : 5 sessions, 400CA par session, pas de perte, encai…" at bounding box center [633, 216] width 141 height 18
copy span "niveau 11 : 5 sessions, 400CA par session, pas de perte, encaissement de 3 200 …"
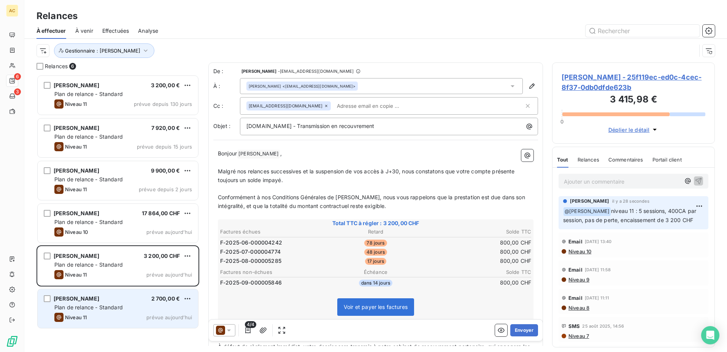
click at [74, 317] on span "Niveau 11" at bounding box center [76, 317] width 22 height 6
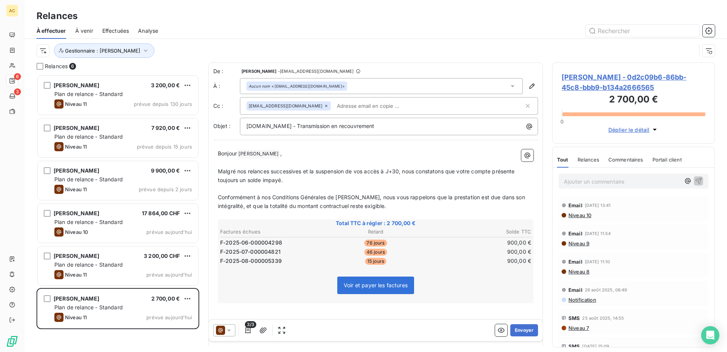
click at [589, 185] on p "Ajouter un commentaire ﻿" at bounding box center [622, 182] width 116 height 10
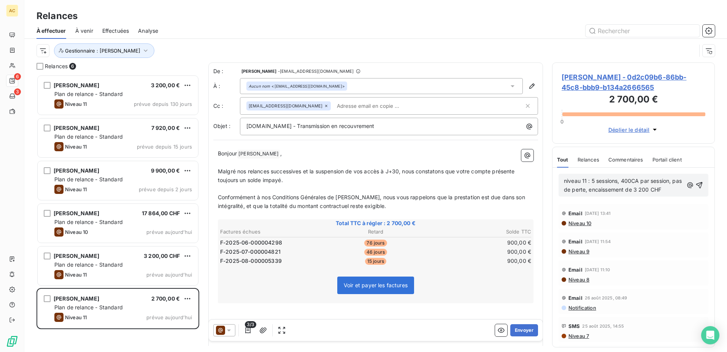
click at [566, 182] on span "niveau 11 : 5 sessions, 400CA par session, pas de perte, encaissement de 3 200 …" at bounding box center [623, 184] width 119 height 15
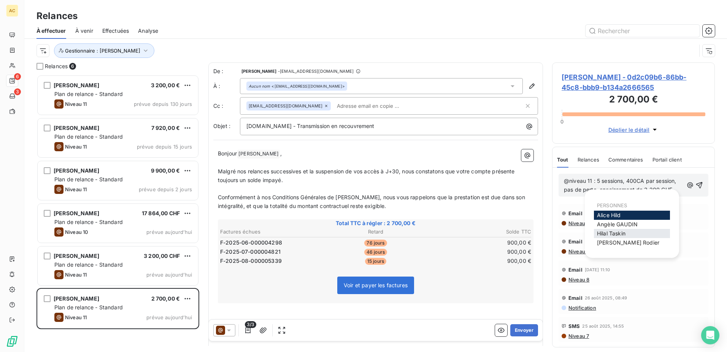
click at [603, 232] on span "Hilal Taskin" at bounding box center [611, 233] width 29 height 6
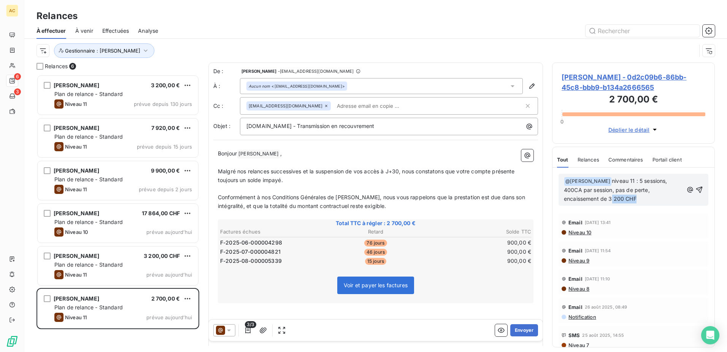
drag, startPoint x: 592, startPoint y: 197, endPoint x: 600, endPoint y: 197, distance: 7.3
click at [566, 197] on p "﻿ @ Hilal Taskin ﻿ niveau 11 : 5 sessions, 400CA par session, pas de perte, enc…" at bounding box center [623, 190] width 119 height 27
drag, startPoint x: 625, startPoint y: 181, endPoint x: 637, endPoint y: 187, distance: 12.8
click at [625, 181] on span "niveau 11 : 5 sessions, 400CA par session, pas de perte, encaissement de 3 600 €" at bounding box center [616, 189] width 105 height 24
click at [660, 180] on span "niveau 11 : 7 sessions, 400CA par session, pas de perte, encaissement de 3 600 €" at bounding box center [616, 189] width 105 height 24
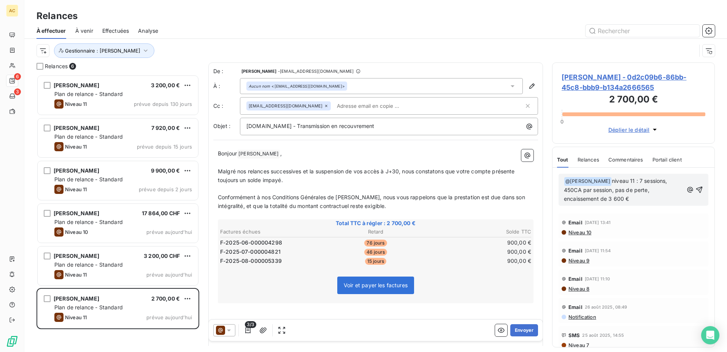
click at [661, 198] on p "﻿ @ Hilal Taskin ﻿ niveau 11 : 7 sessions, 450CA par session, pas de perte, enc…" at bounding box center [623, 190] width 119 height 27
click at [696, 188] on icon "button" at bounding box center [700, 190] width 8 height 8
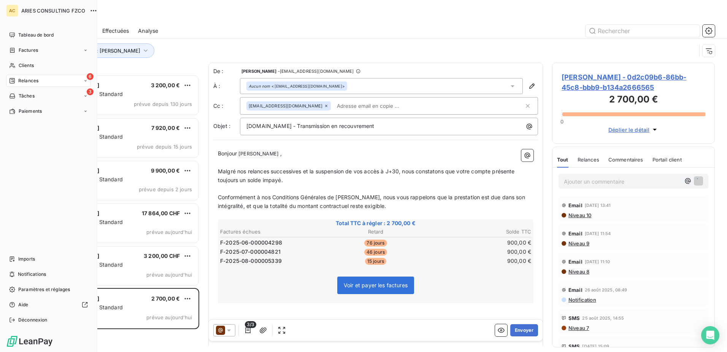
click at [29, 80] on span "Relances" at bounding box center [28, 80] width 20 height 7
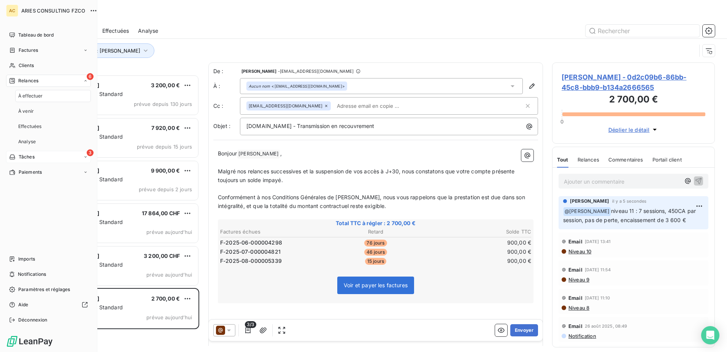
click at [35, 156] on div "3 Tâches" at bounding box center [48, 157] width 85 height 12
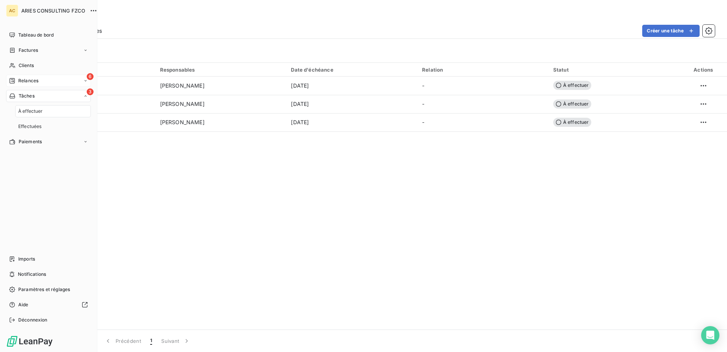
click at [35, 78] on span "Relances" at bounding box center [28, 80] width 20 height 7
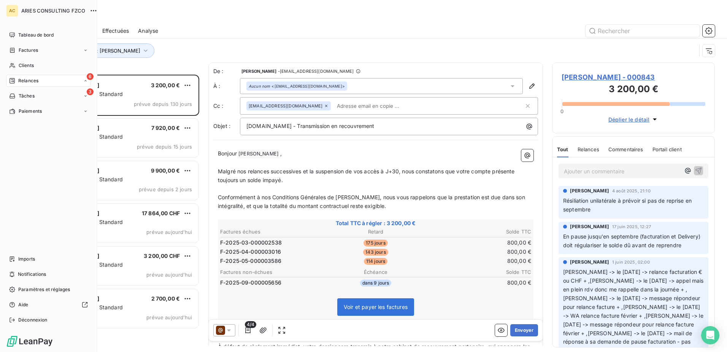
scroll to position [271, 157]
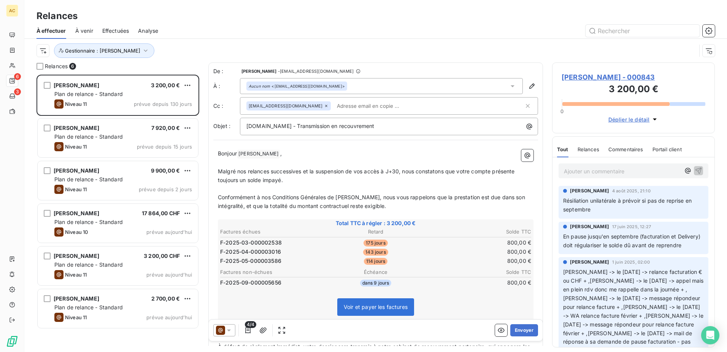
click at [196, 40] on div "Gestionnaire : Alice" at bounding box center [376, 51] width 679 height 24
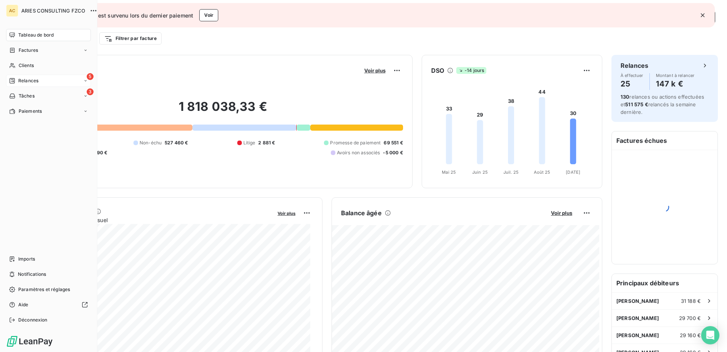
click at [20, 79] on span "Relances" at bounding box center [28, 80] width 20 height 7
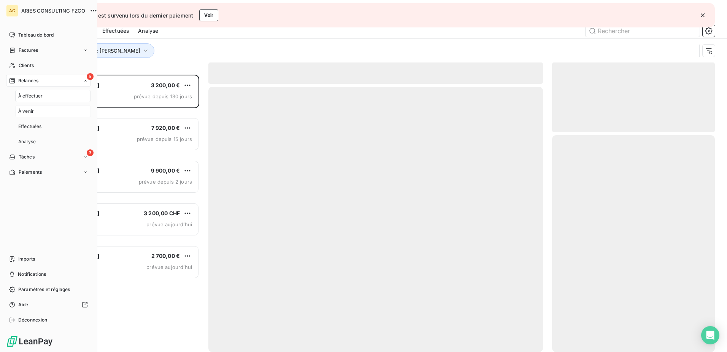
scroll to position [271, 157]
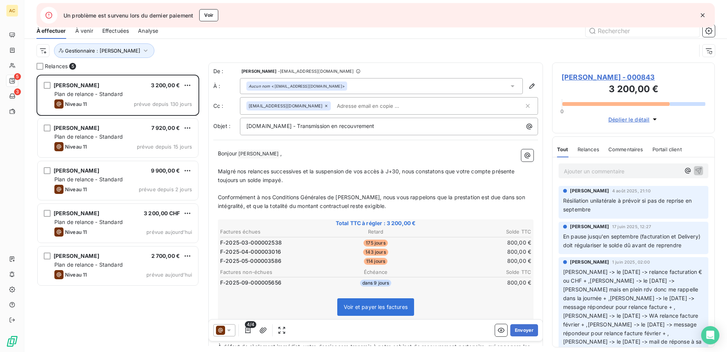
click at [185, 56] on div "Gestionnaire : [PERSON_NAME]" at bounding box center [367, 50] width 660 height 14
click at [700, 14] on icon "button" at bounding box center [703, 15] width 8 height 8
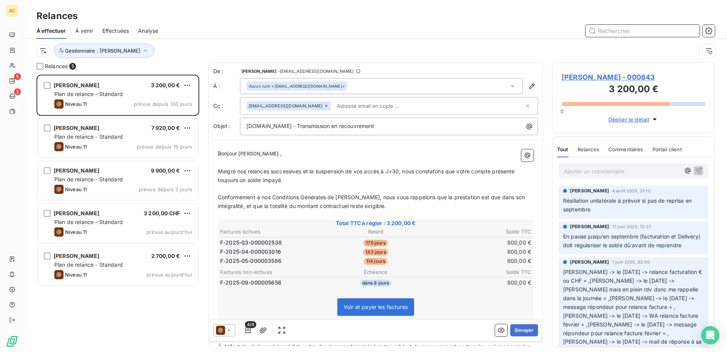
click at [645, 32] on input "text" at bounding box center [643, 31] width 114 height 12
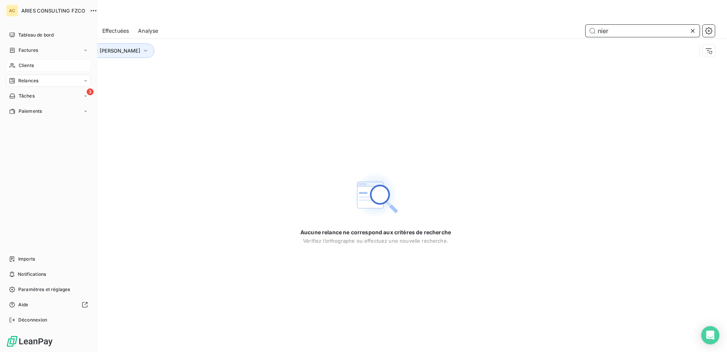
type input "nier"
click at [17, 66] on div "Clients" at bounding box center [48, 65] width 85 height 12
click at [17, 68] on div "Clients" at bounding box center [48, 65] width 85 height 12
click at [16, 64] on div "Clients" at bounding box center [48, 65] width 85 height 12
click at [19, 65] on span "Clients" at bounding box center [26, 65] width 15 height 7
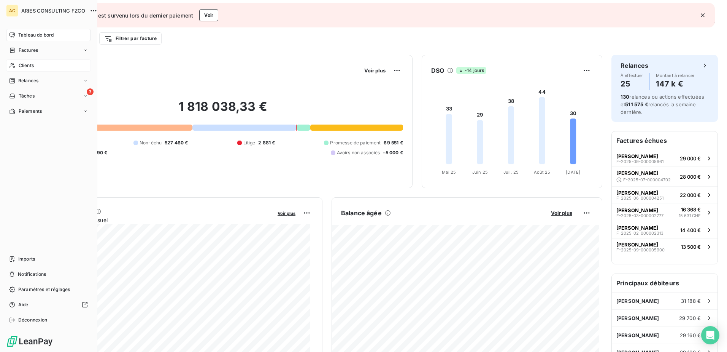
click at [14, 64] on icon at bounding box center [12, 65] width 5 height 5
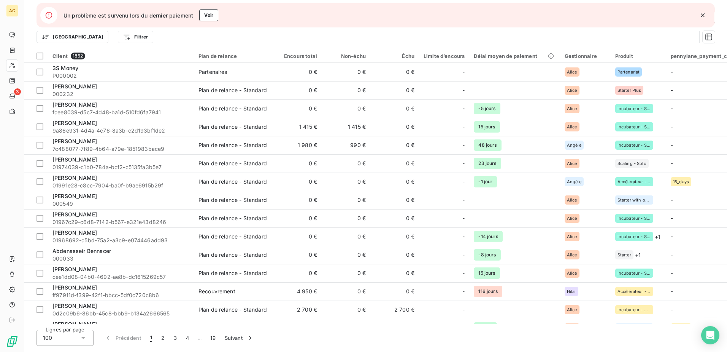
click at [703, 14] on icon "button" at bounding box center [703, 15] width 8 height 8
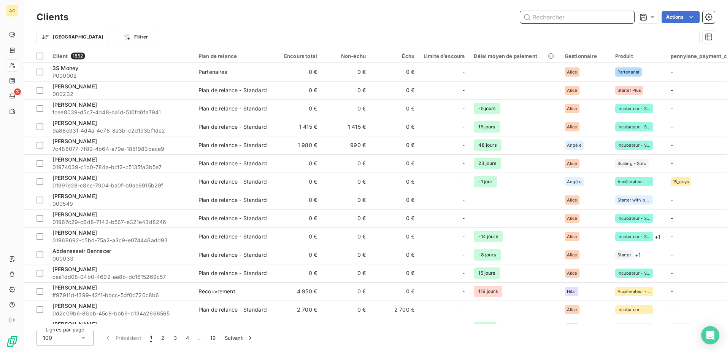
click at [605, 15] on input "text" at bounding box center [577, 17] width 114 height 12
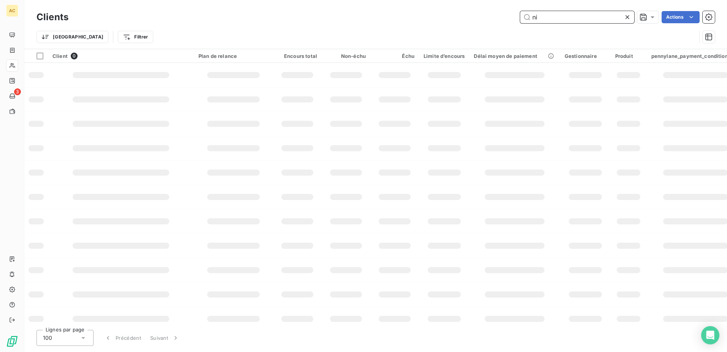
type input "n"
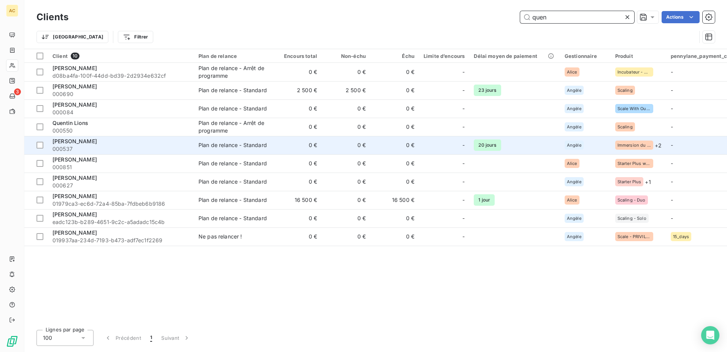
type input "quen"
click at [109, 138] on div "[PERSON_NAME]" at bounding box center [121, 141] width 137 height 8
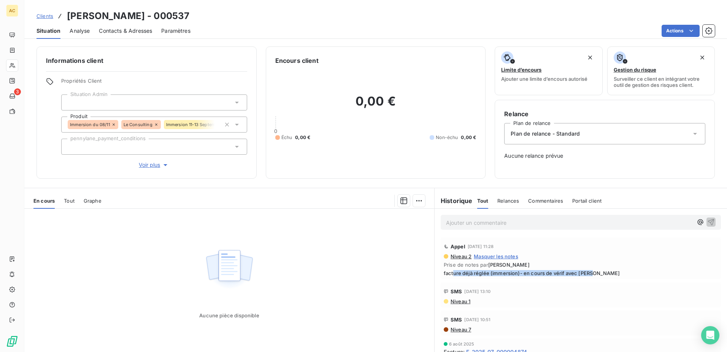
drag, startPoint x: 451, startPoint y: 274, endPoint x: 606, endPoint y: 276, distance: 155.2
click at [606, 276] on div "Appel [DATE] 11:28 Niveau 2 Masquer les notes Prise de notes par [PERSON_NAME] …" at bounding box center [581, 258] width 280 height 42
drag, startPoint x: 606, startPoint y: 276, endPoint x: 590, endPoint y: 272, distance: 16.2
click at [607, 272] on span "facture déjà réglée (immersion)- en cours de vérif avec [PERSON_NAME]" at bounding box center [581, 273] width 274 height 6
click at [493, 229] on div "Ajouter un commentaire ﻿" at bounding box center [581, 222] width 280 height 15
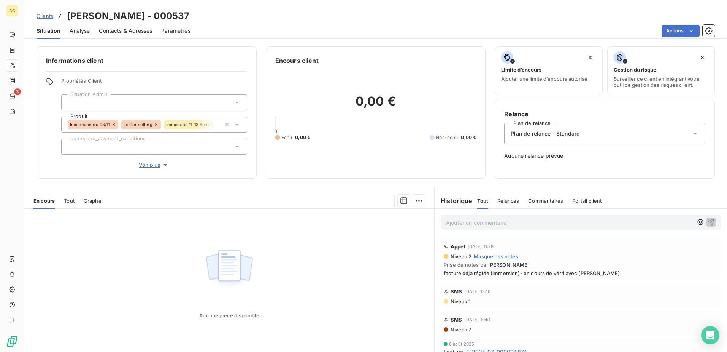
click at [489, 221] on p "Ajouter un commentaire ﻿" at bounding box center [569, 223] width 247 height 10
